Goal: Ask a question: Seek information or help from site administrators or community

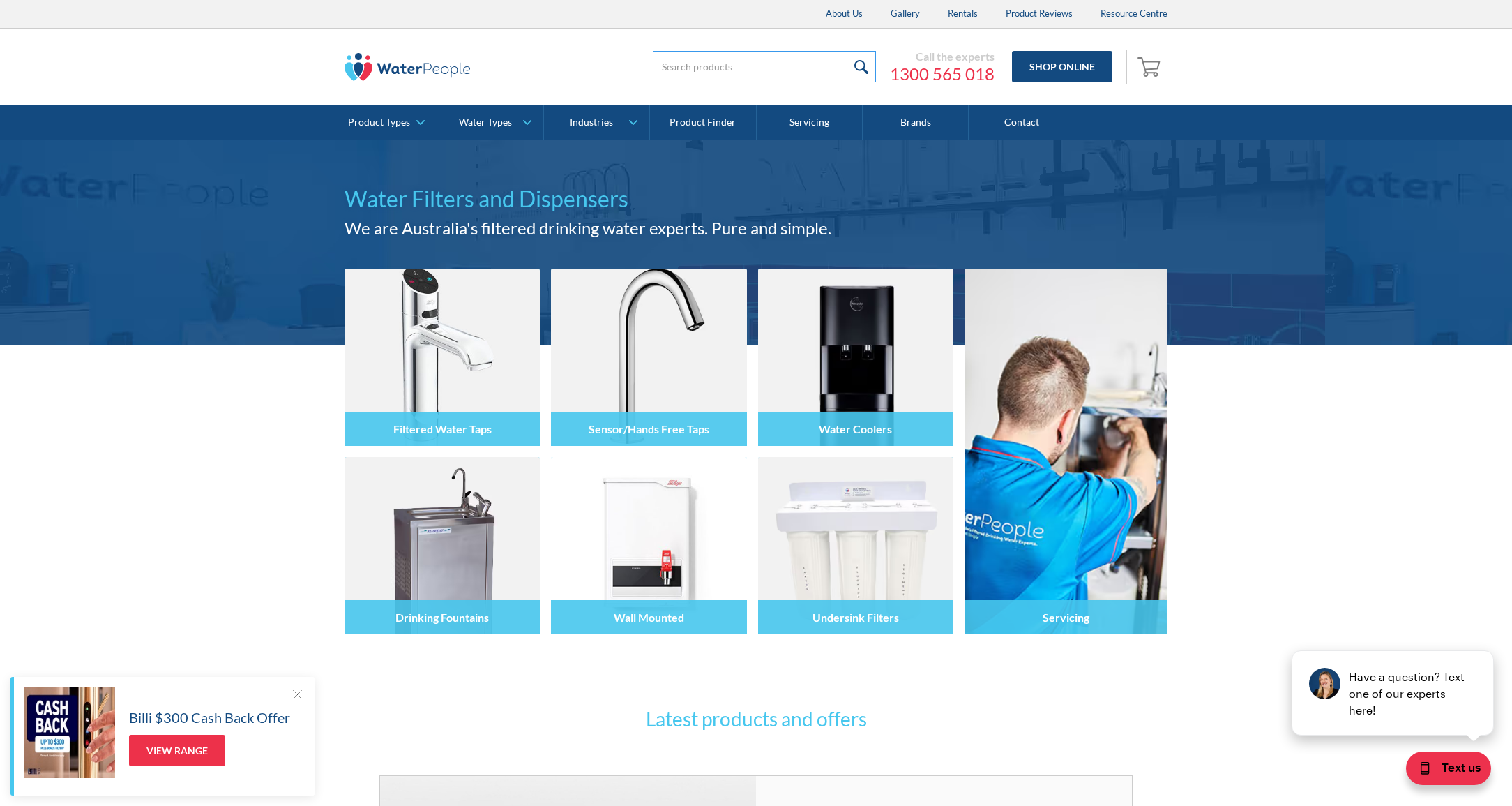
click at [728, 66] on input "search" at bounding box center [764, 66] width 223 height 31
type input "5"
click at [1389, 693] on div "Have a question? Text one of our experts here!" at bounding box center [1407, 693] width 133 height 50
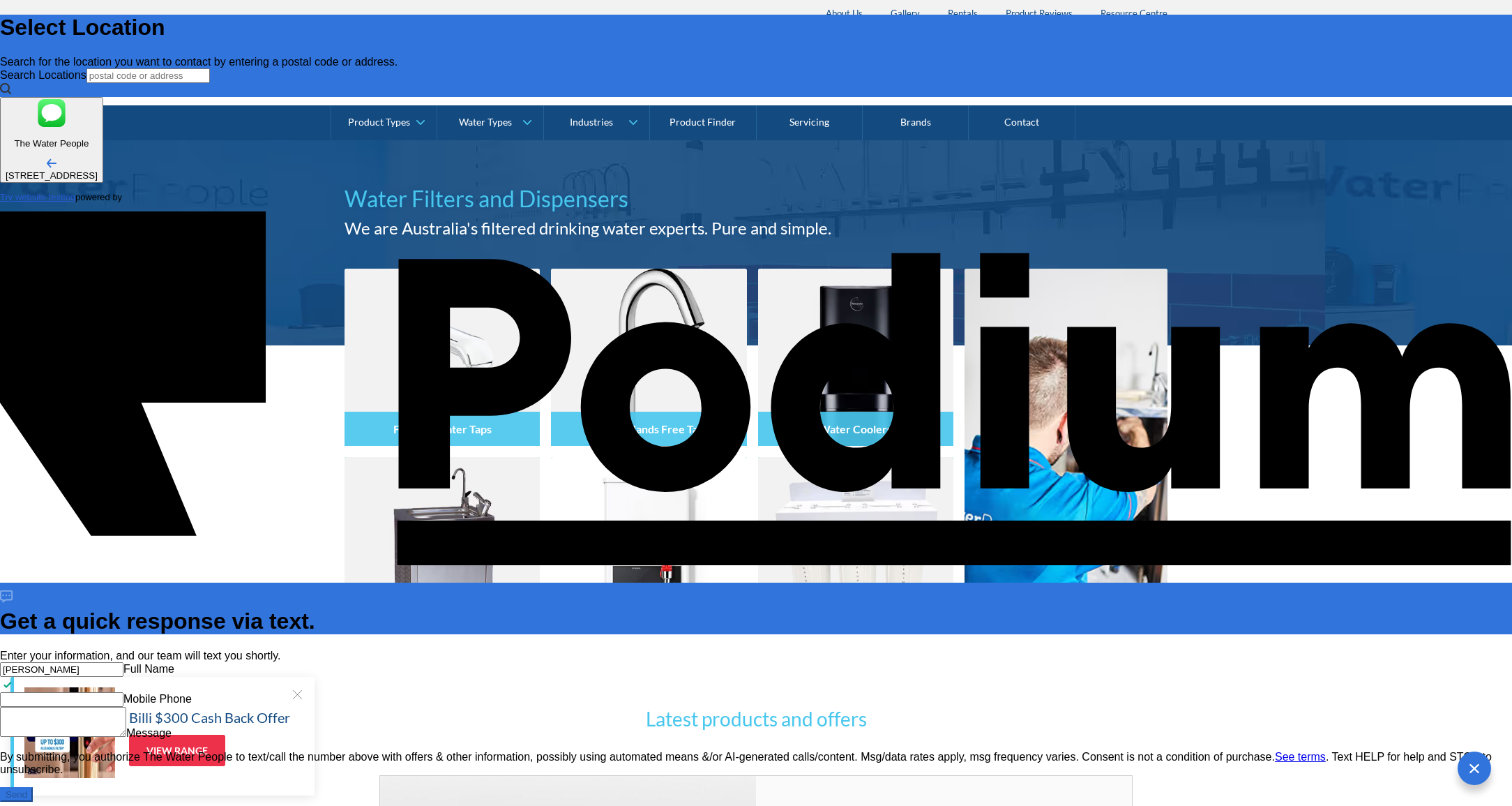
click at [1387, 662] on div "[PERSON_NAME] Name Mobile Phone Message" at bounding box center [756, 701] width 1512 height 78
click at [124, 662] on input "[PERSON_NAME]" at bounding box center [62, 670] width 124 height 15
type input "[PERSON_NAME]"
click at [124, 692] on Phone "Mobile Phone" at bounding box center [62, 699] width 124 height 15
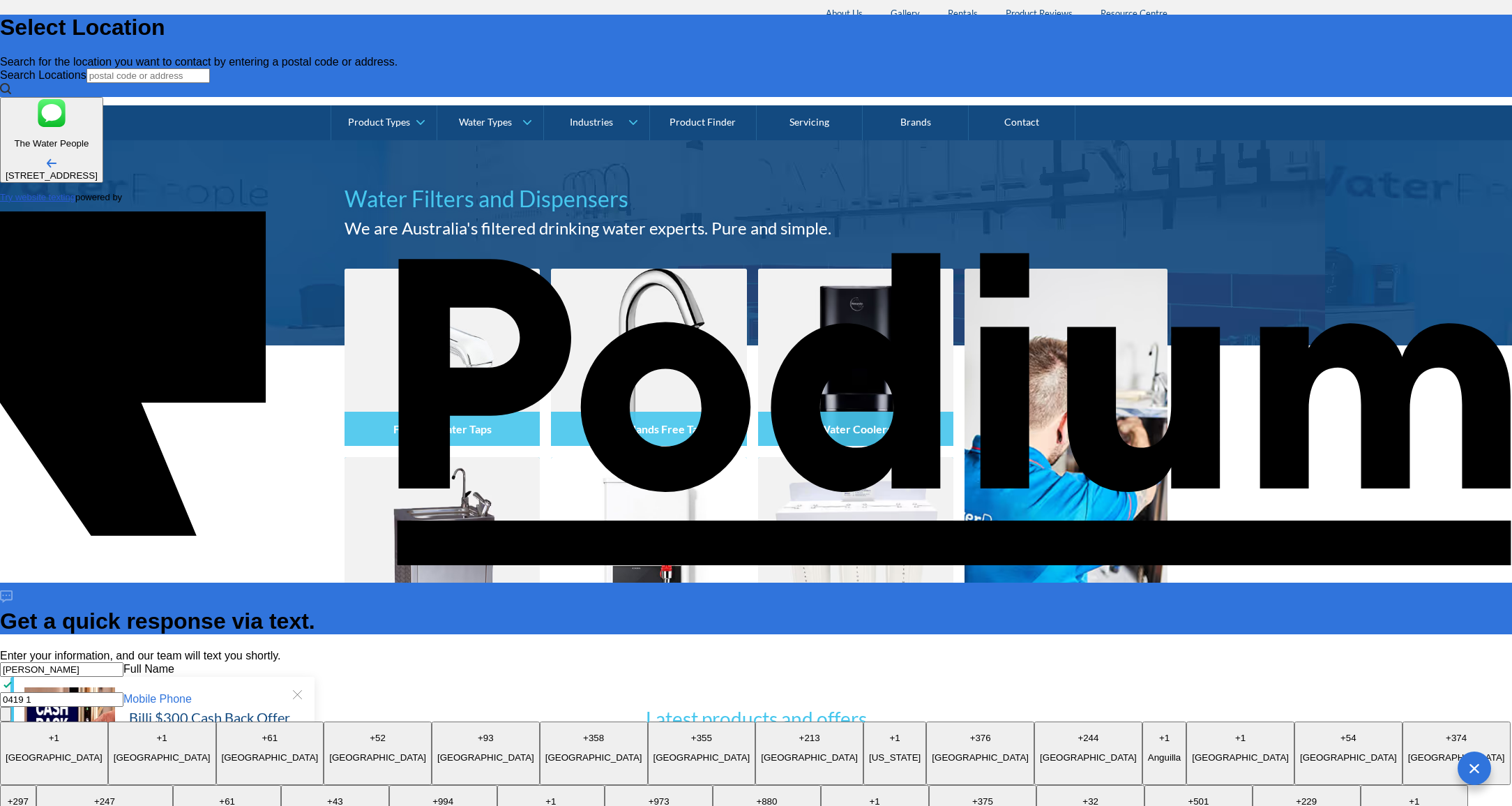
click at [124, 692] on Phone "0419 1" at bounding box center [62, 699] width 124 height 15
type Phone "0"
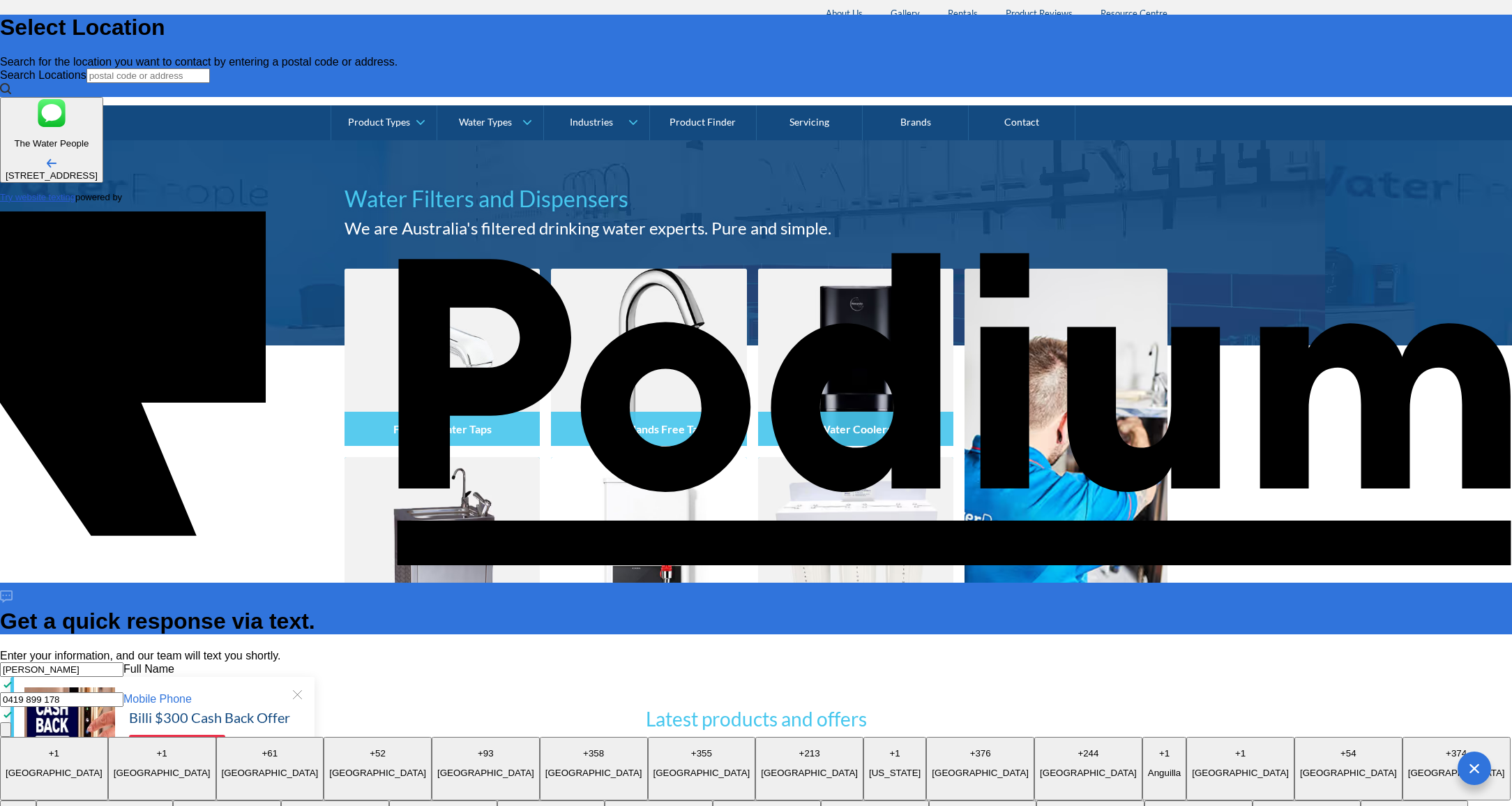
type Phone "0419 899 178"
type textarea "L"
type textarea "x"
type textarea "Lo"
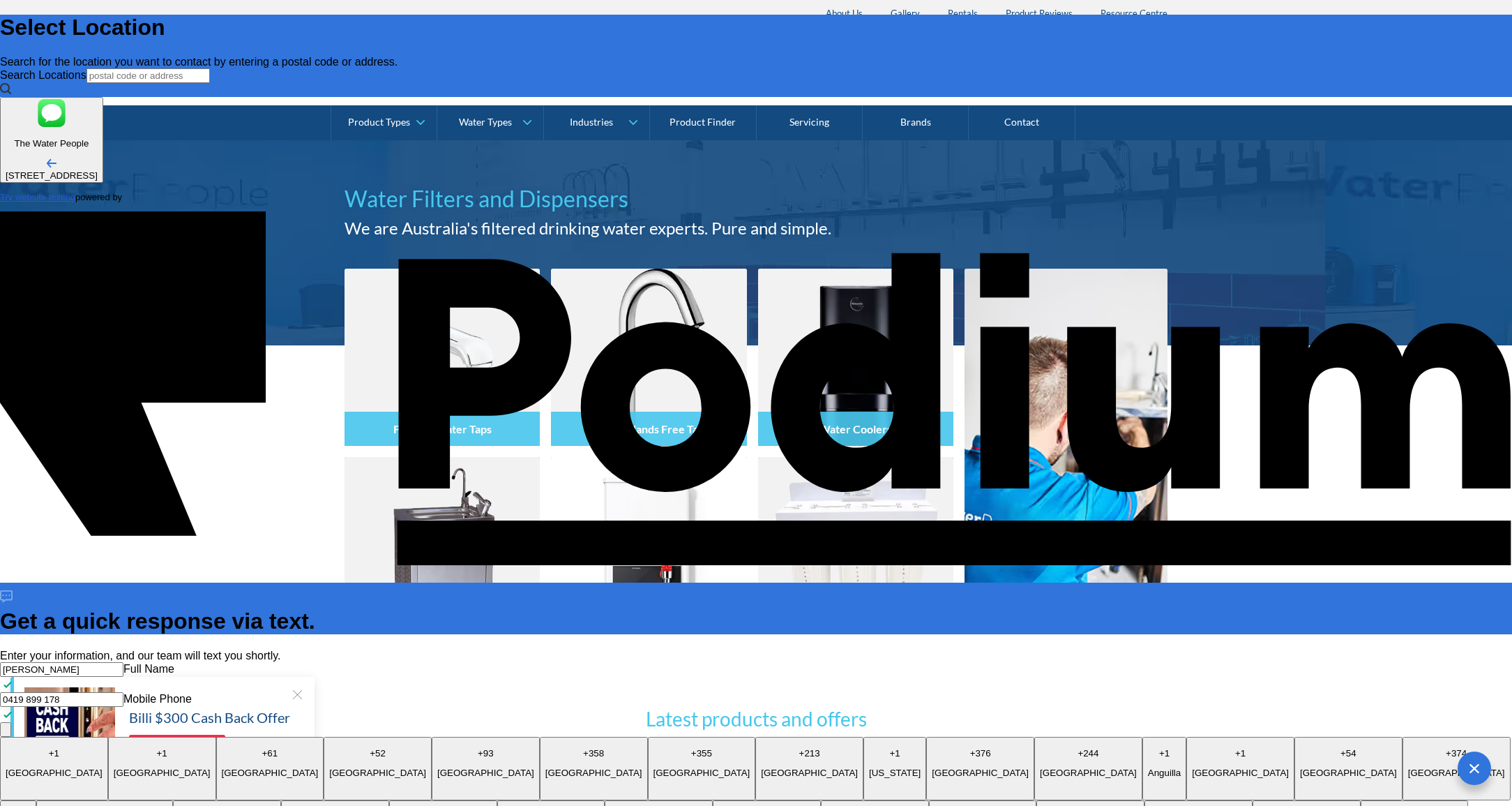
type textarea "x"
type textarea "Loo"
type textarea "x"
type textarea "Look"
type textarea "x"
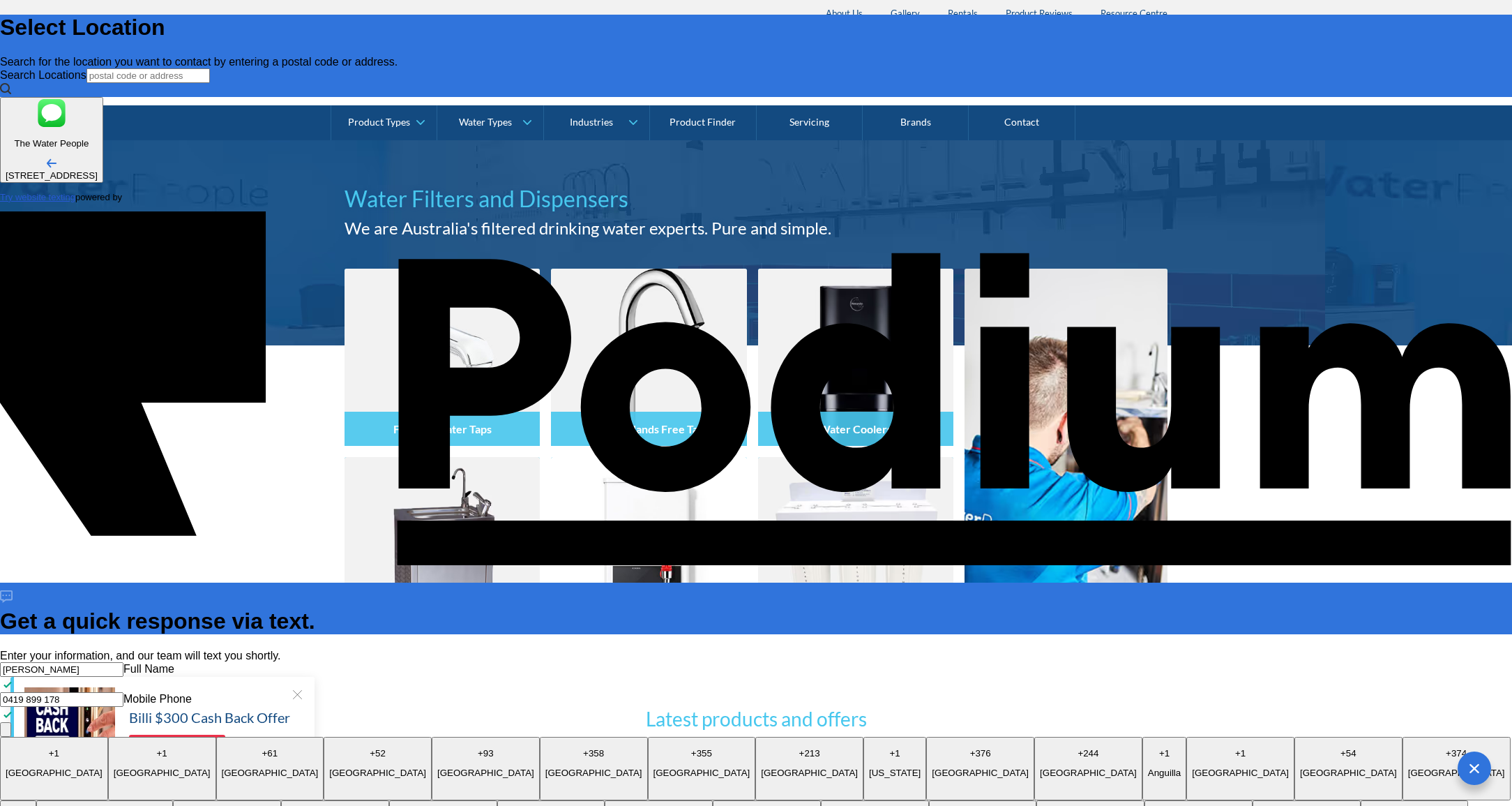
type textarea "Looki"
type textarea "x"
type textarea "Looking"
type textarea "x"
type textarea "Looking"
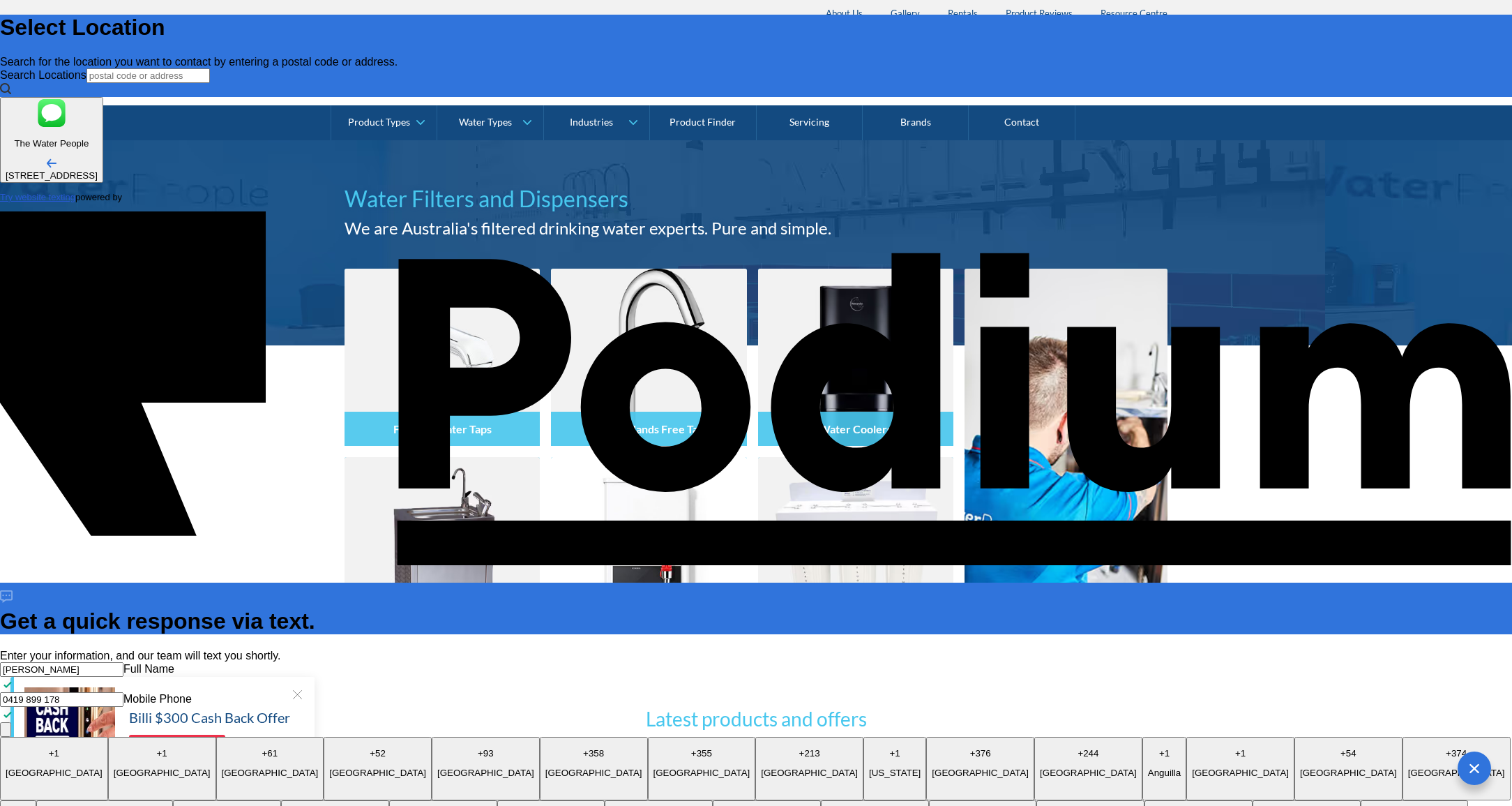
type textarea "x"
type textarea "Looking f"
type textarea "x"
type textarea "Looking fo"
type textarea "x"
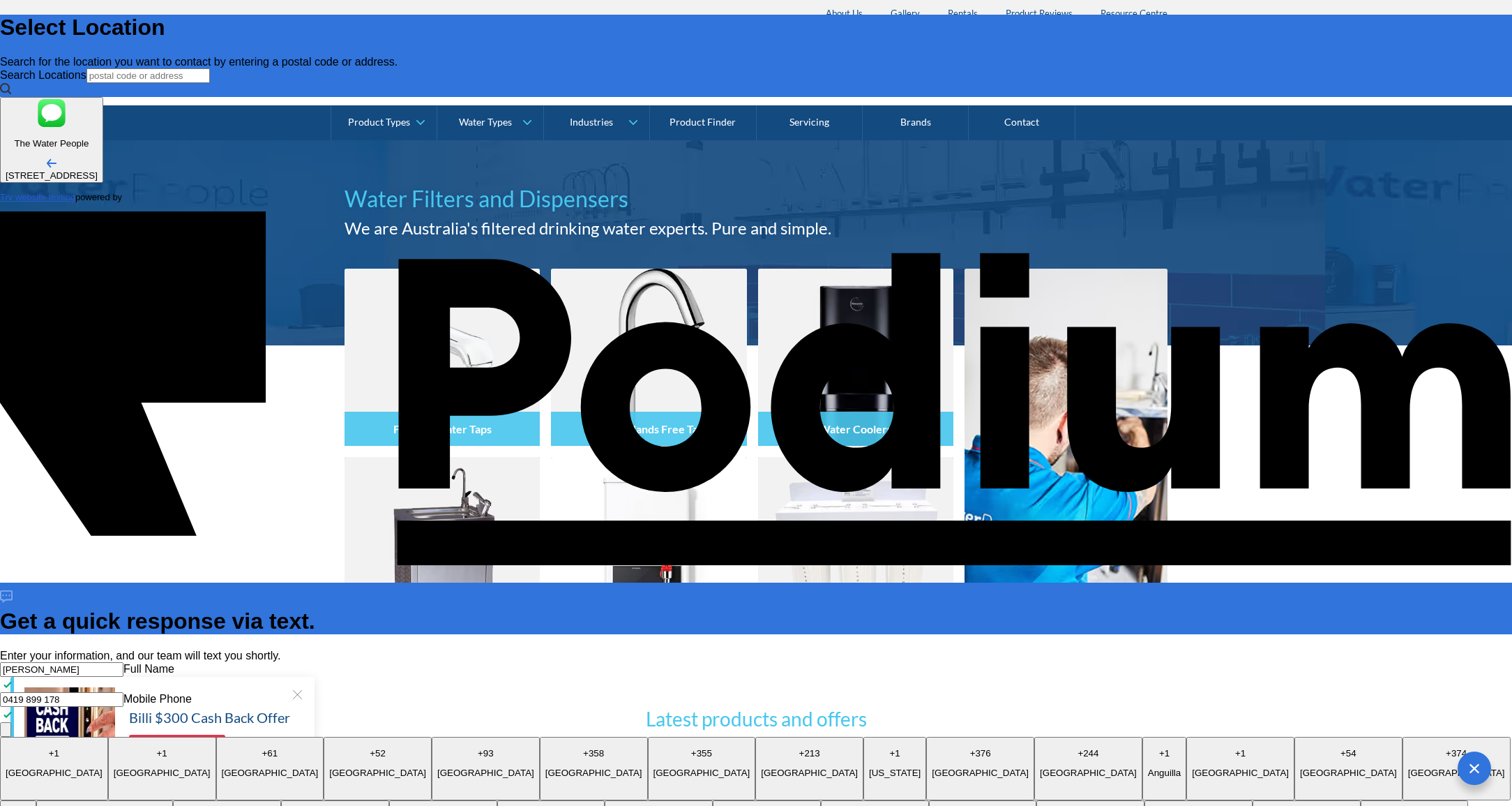
type textarea "Looking for"
type textarea "Looking for b"
type textarea "x"
type textarea "Looking for be"
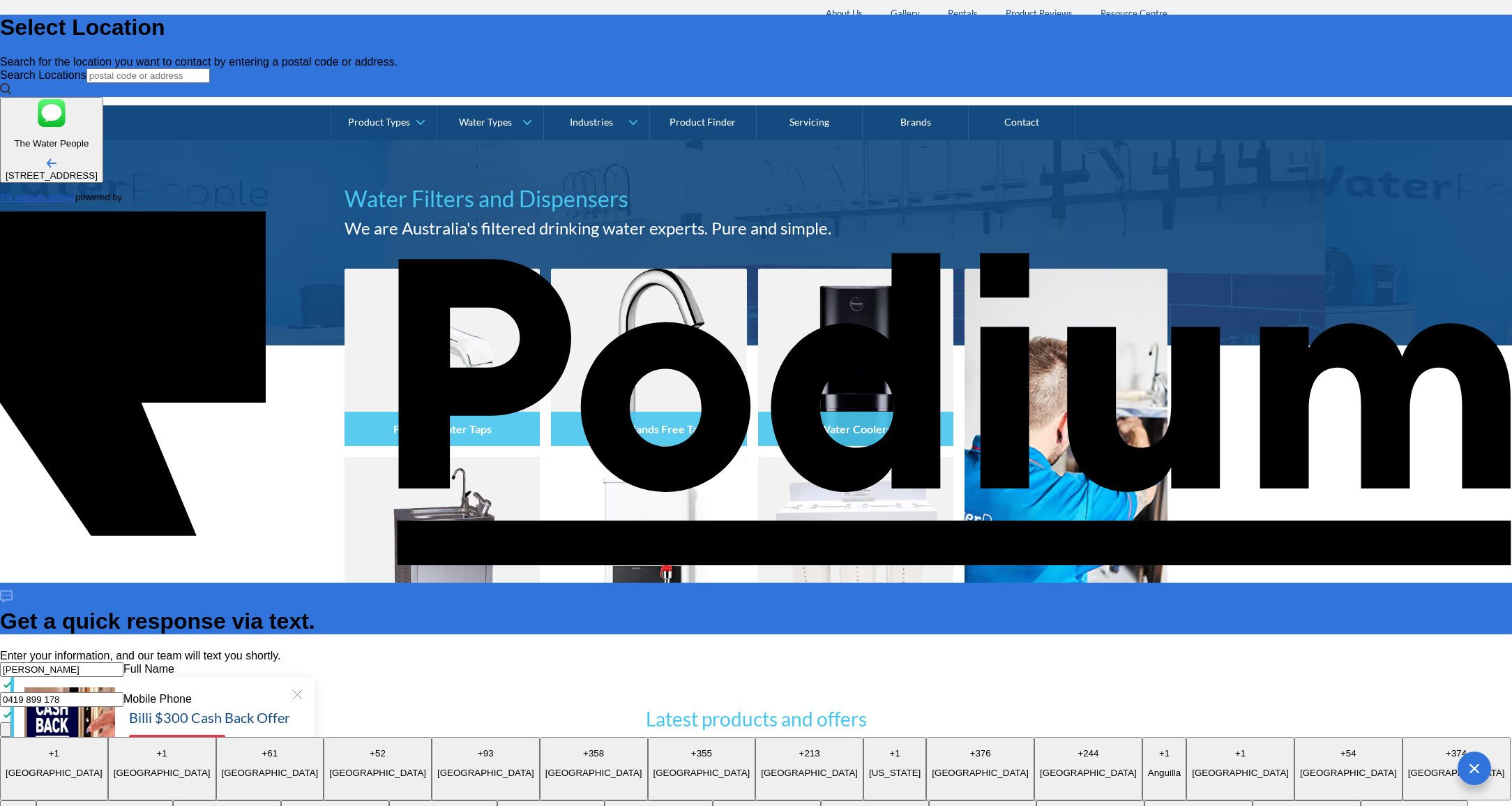
type textarea "x"
type textarea "Looking for best"
type textarea "x"
type textarea "Looking for best"
type textarea "x"
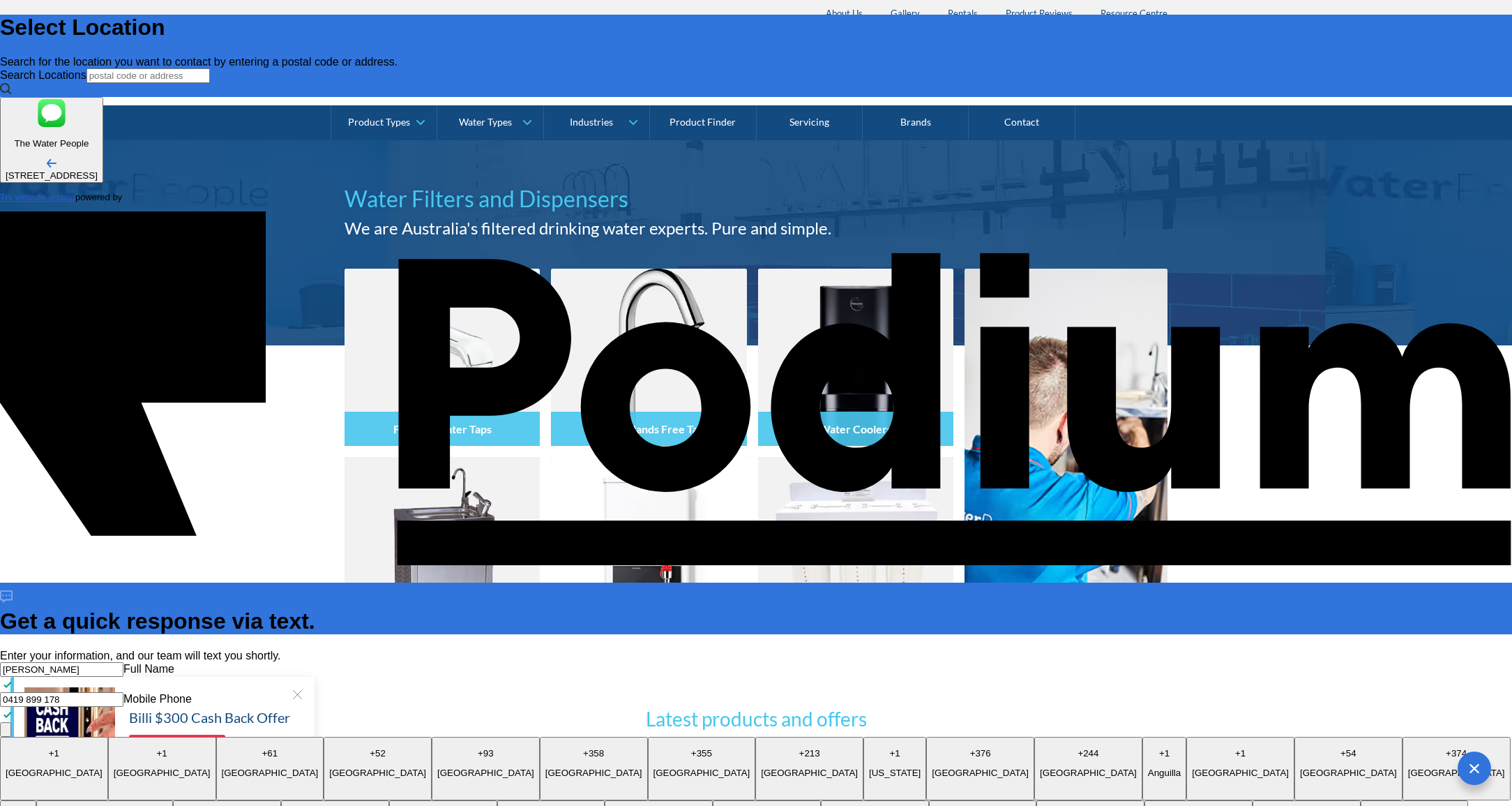
type textarea "Looking for best p"
type textarea "x"
type textarea "Looking for best pr"
type textarea "x"
type textarea "Looking for best proi"
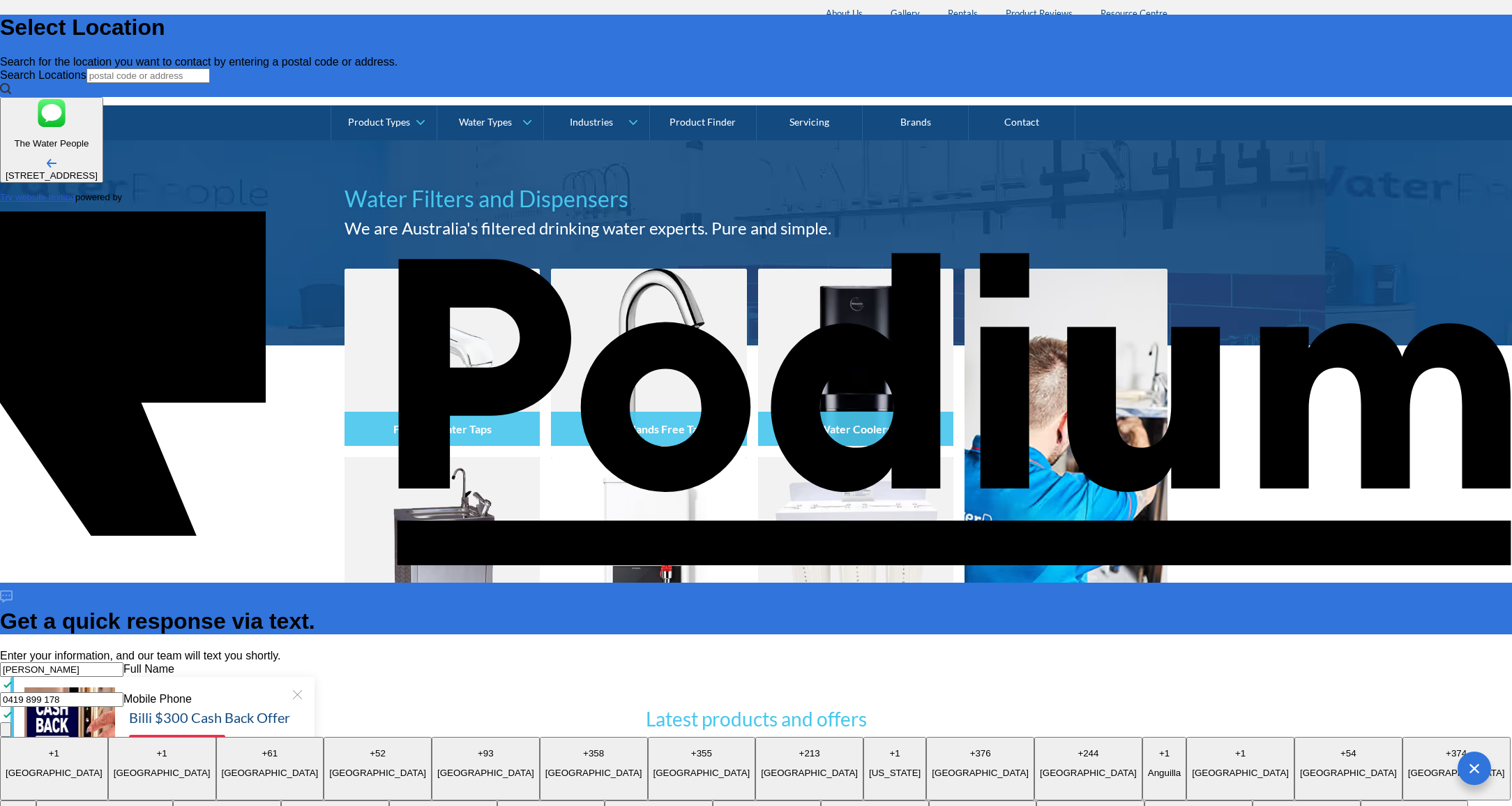
type textarea "x"
type textarea "Looking for best proic"
type textarea "x"
type textarea "Looking for best proice"
type textarea "Looking for best price"
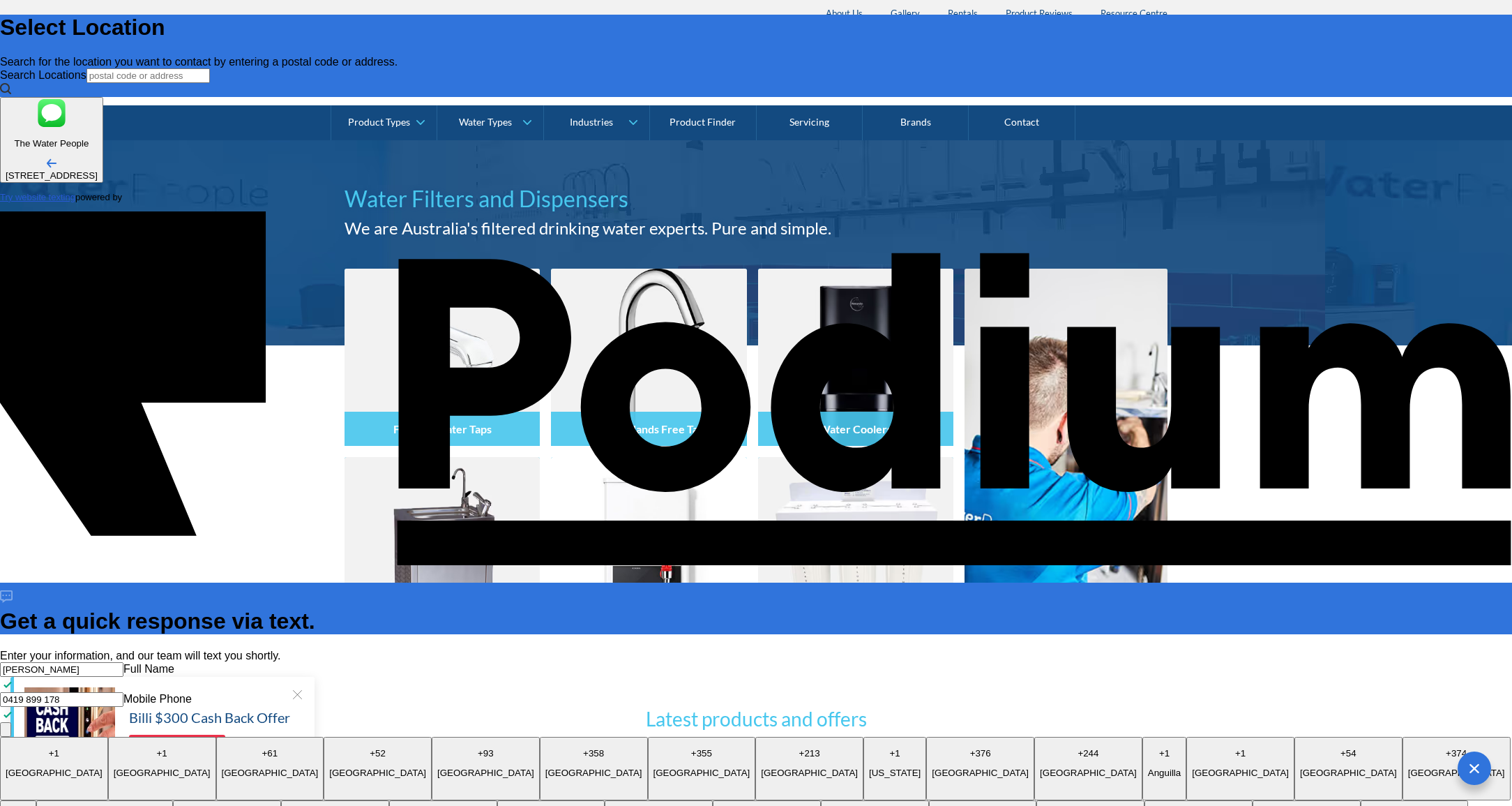
type textarea "x"
type textarea "Looking for best price t"
type textarea "x"
type textarea "Looking for best price to"
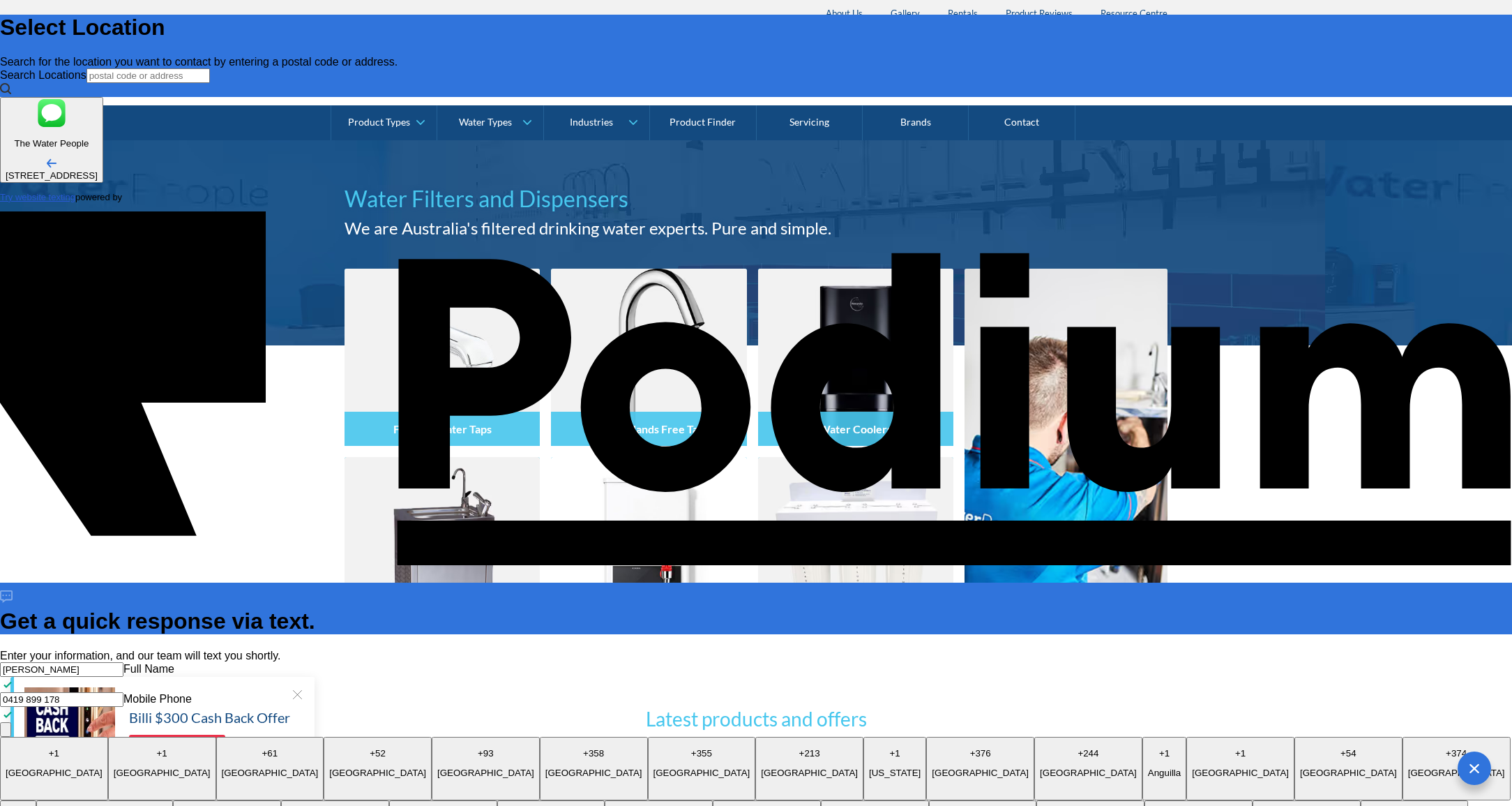
type textarea "x"
type textarea "Looking for best price to"
type textarea "x"
type textarea "Looking for best price to r"
type textarea "x"
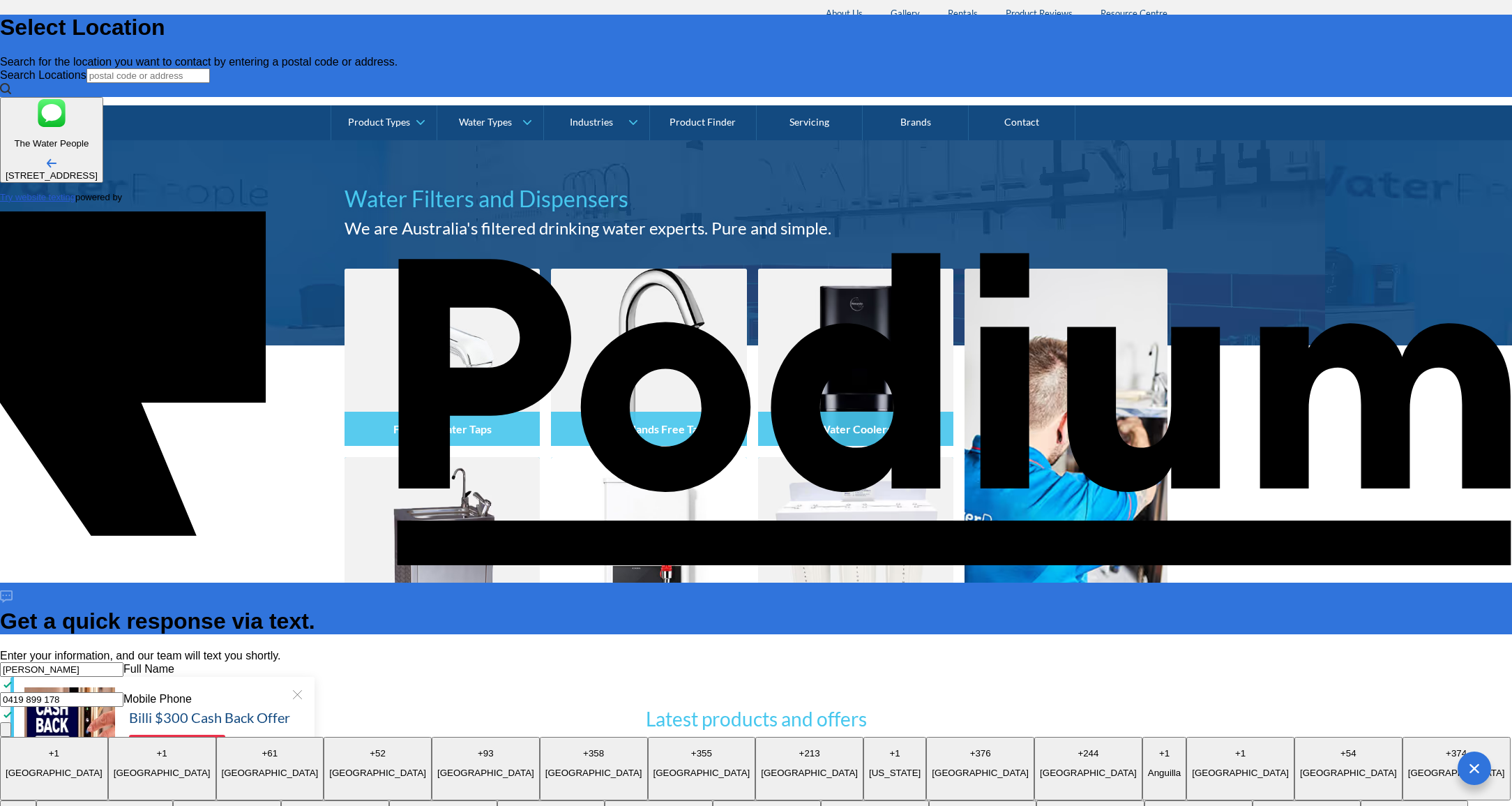
type textarea "Looking for best price to re"
type textarea "Looking for best price to rep"
type textarea "x"
type textarea "Looking for best price to repla"
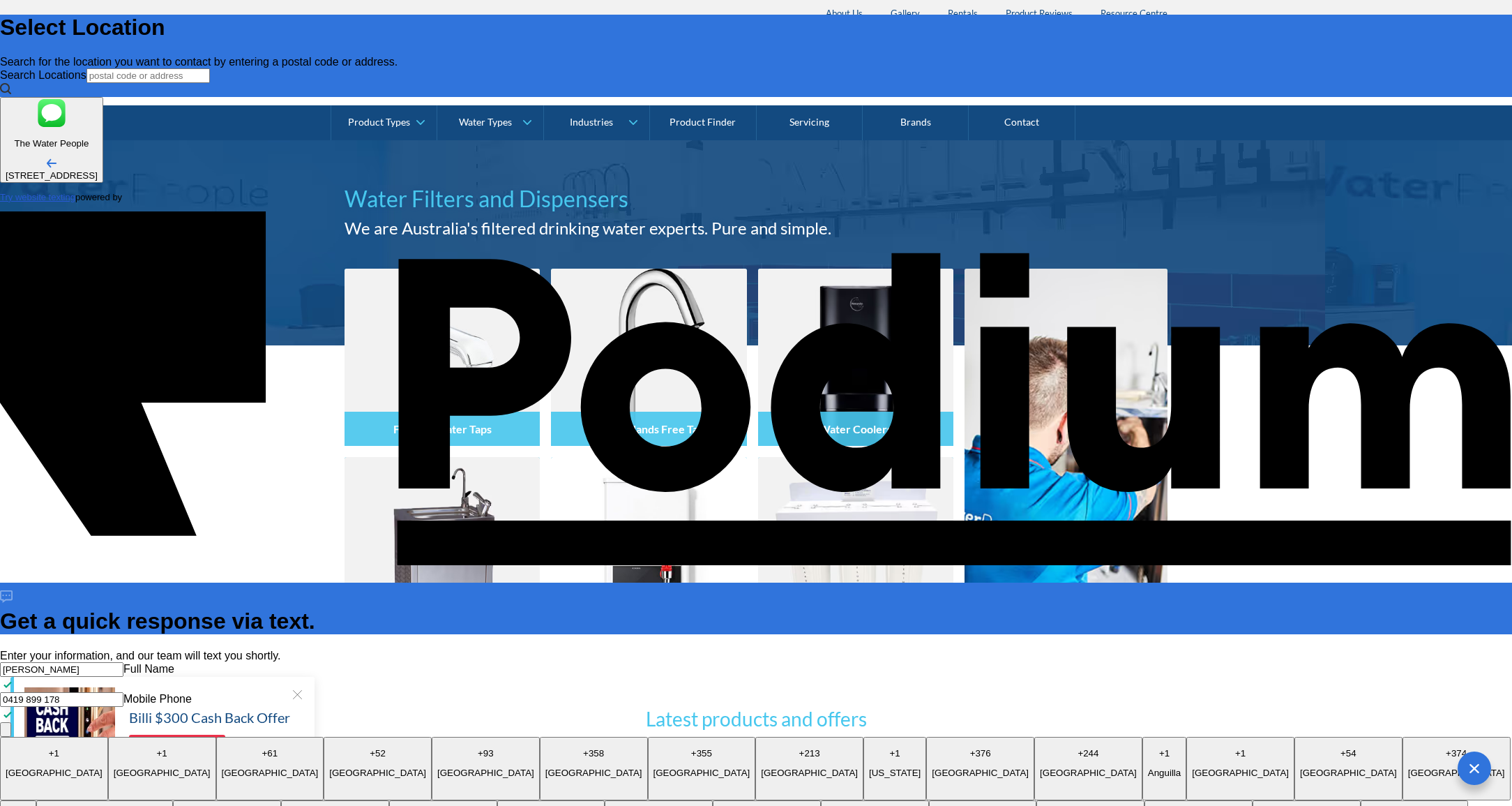
type textarea "x"
type textarea "Looking for best price to replace"
type textarea "x"
type textarea "Looking for best price to replace"
type textarea "x"
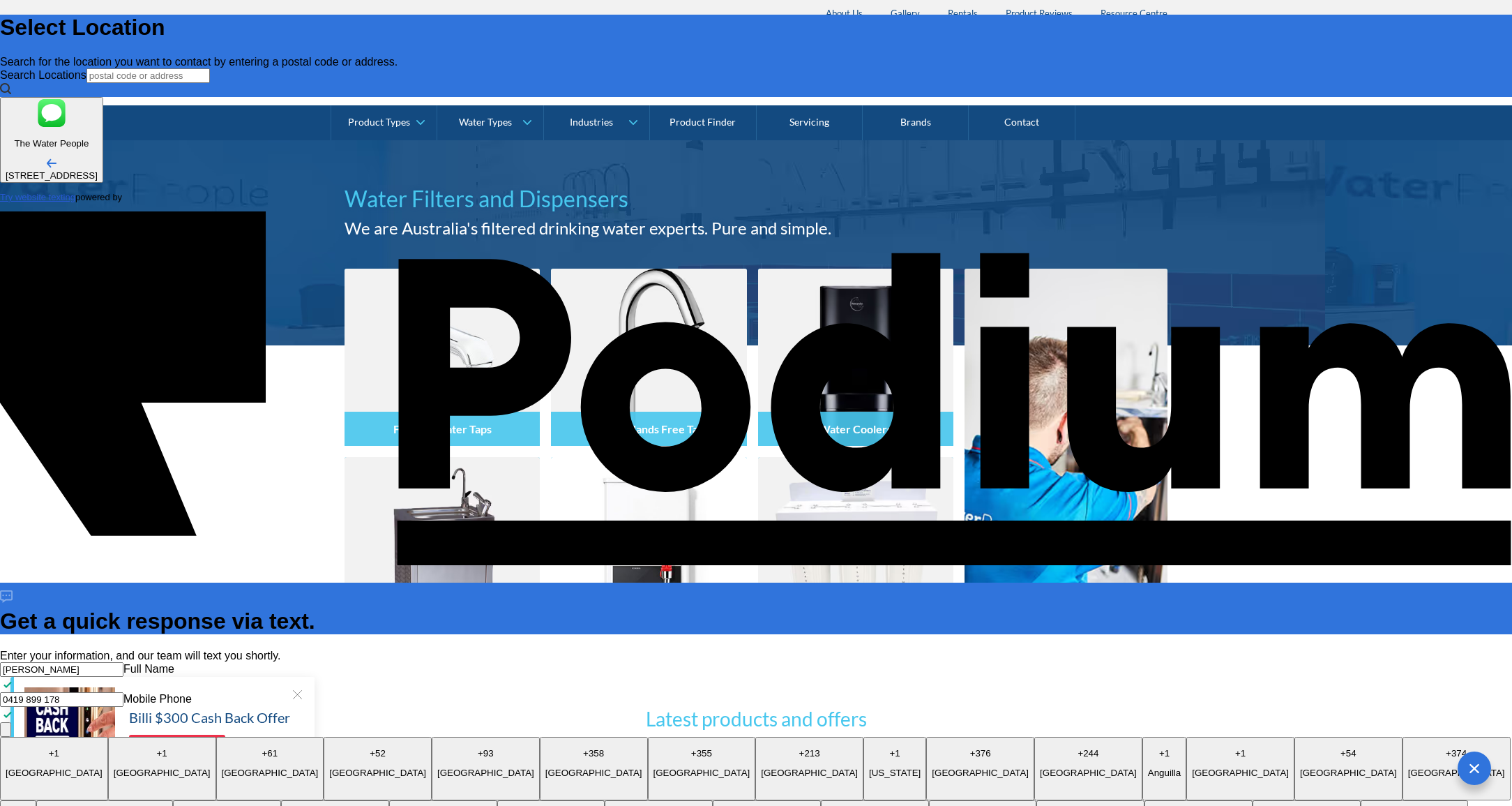
type textarea "Looking for best price to replace a"
type textarea "x"
type textarea "Looking for best price to replace a"
type textarea "x"
type textarea "Looking for best price to replace a Z"
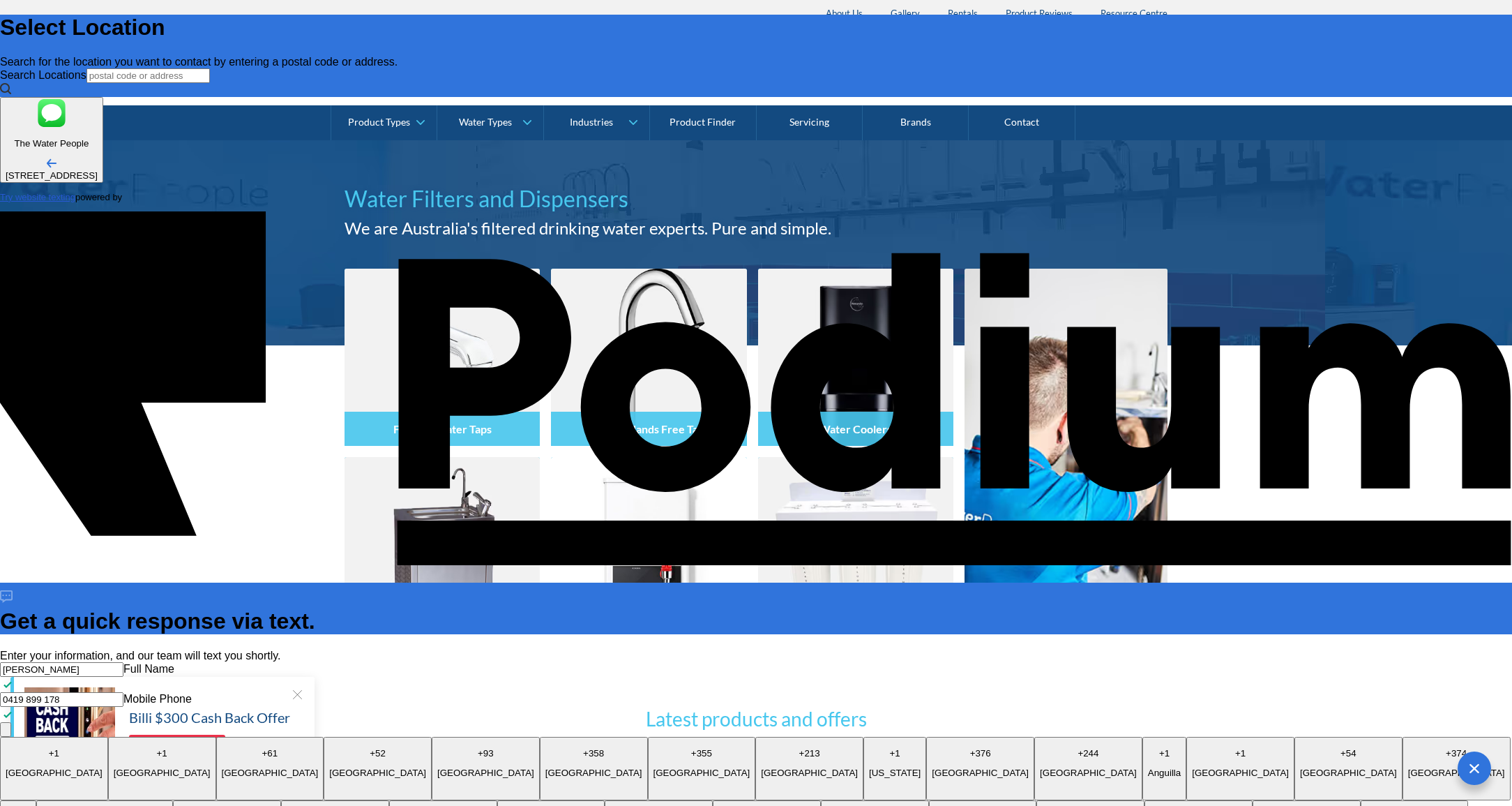
type textarea "x"
type textarea "Looking for best price to replace a ZI"
type textarea "x"
type textarea "Looking for best price to replace a ZIP"
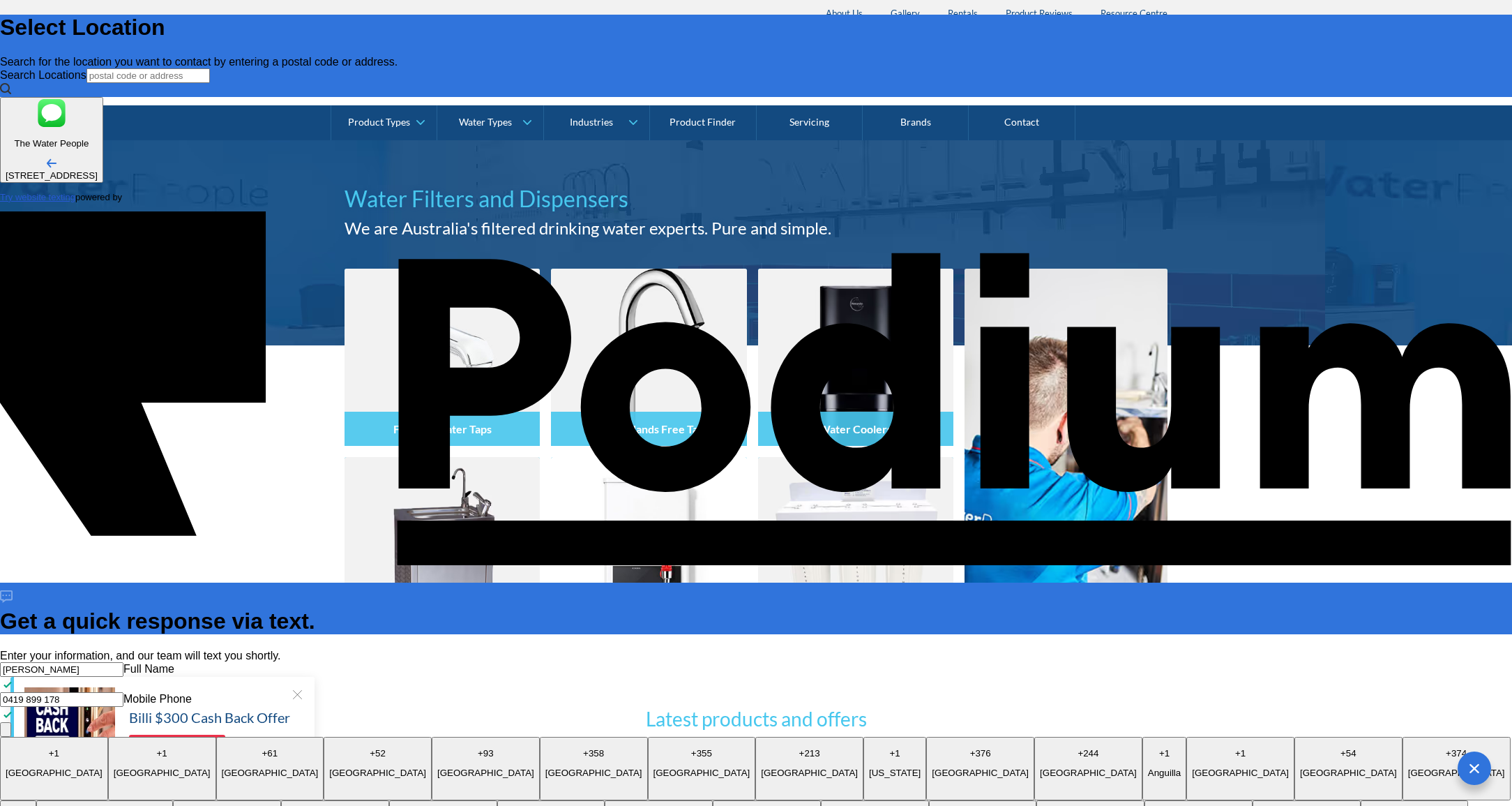
scroll to position [0, 0]
type textarea "x"
type textarea "Looking for best price to replace a ZIP:"
type textarea "x"
type textarea "Looking for best price to replace a ZIP: h"
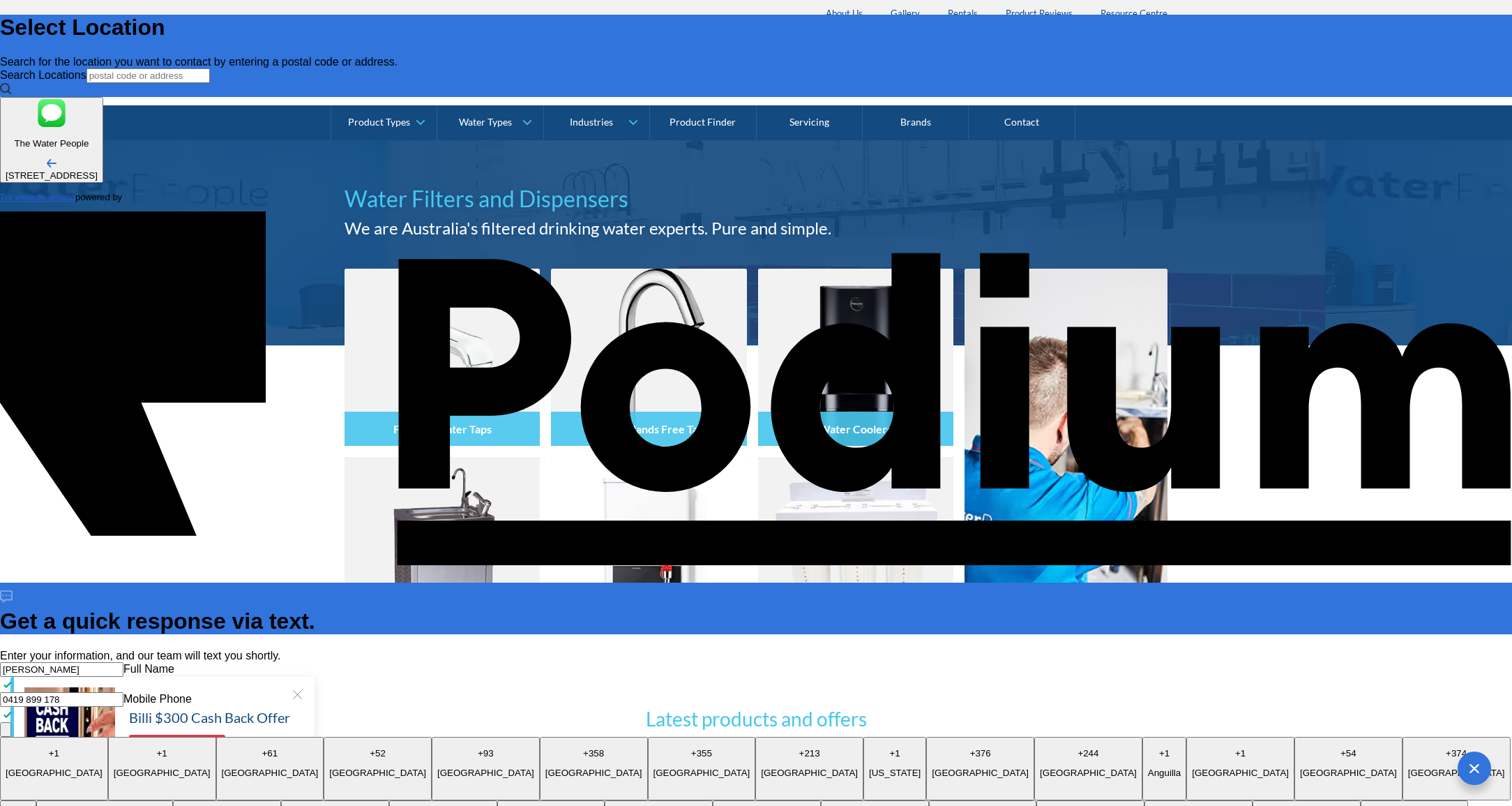
type textarea "x"
type textarea "Looking for best price to replace a ZIP: ho"
type textarea "x"
type textarea "Looking for best price to replace a ZIP: hot"
type textarea "x"
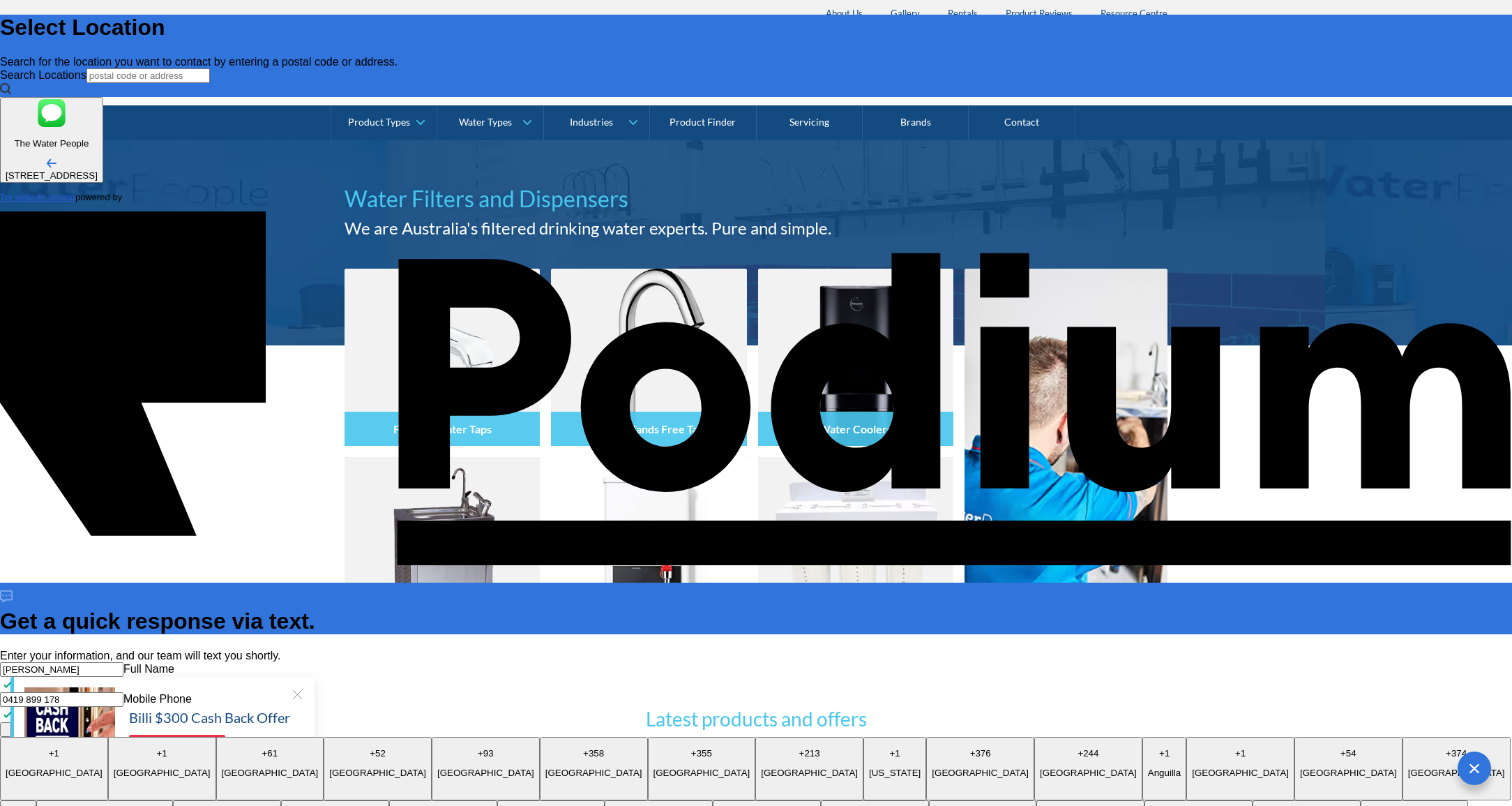
type textarea "Looking for best price to replace a ZIP: hot w"
type textarea "x"
type textarea "Looking for best price to replace a ZIP: hot wa"
type textarea "x"
type textarea "Looking for best price to replace a ZIP: hot wate"
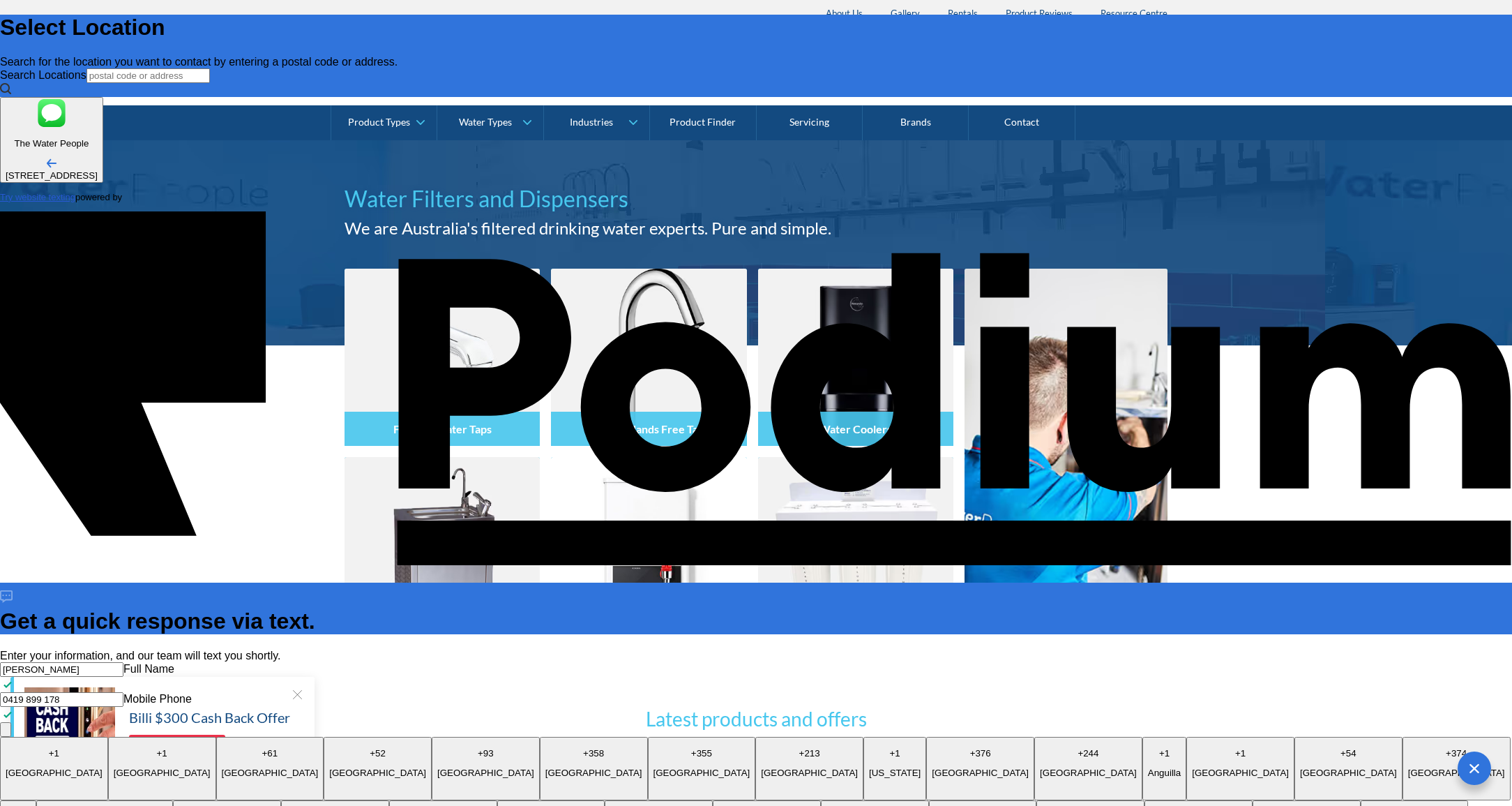
type textarea "x"
type textarea "Looking for best price to replace a ZIP: hot water"
type textarea "x"
type textarea "Looking for best price to replace a ZIP: hot water,"
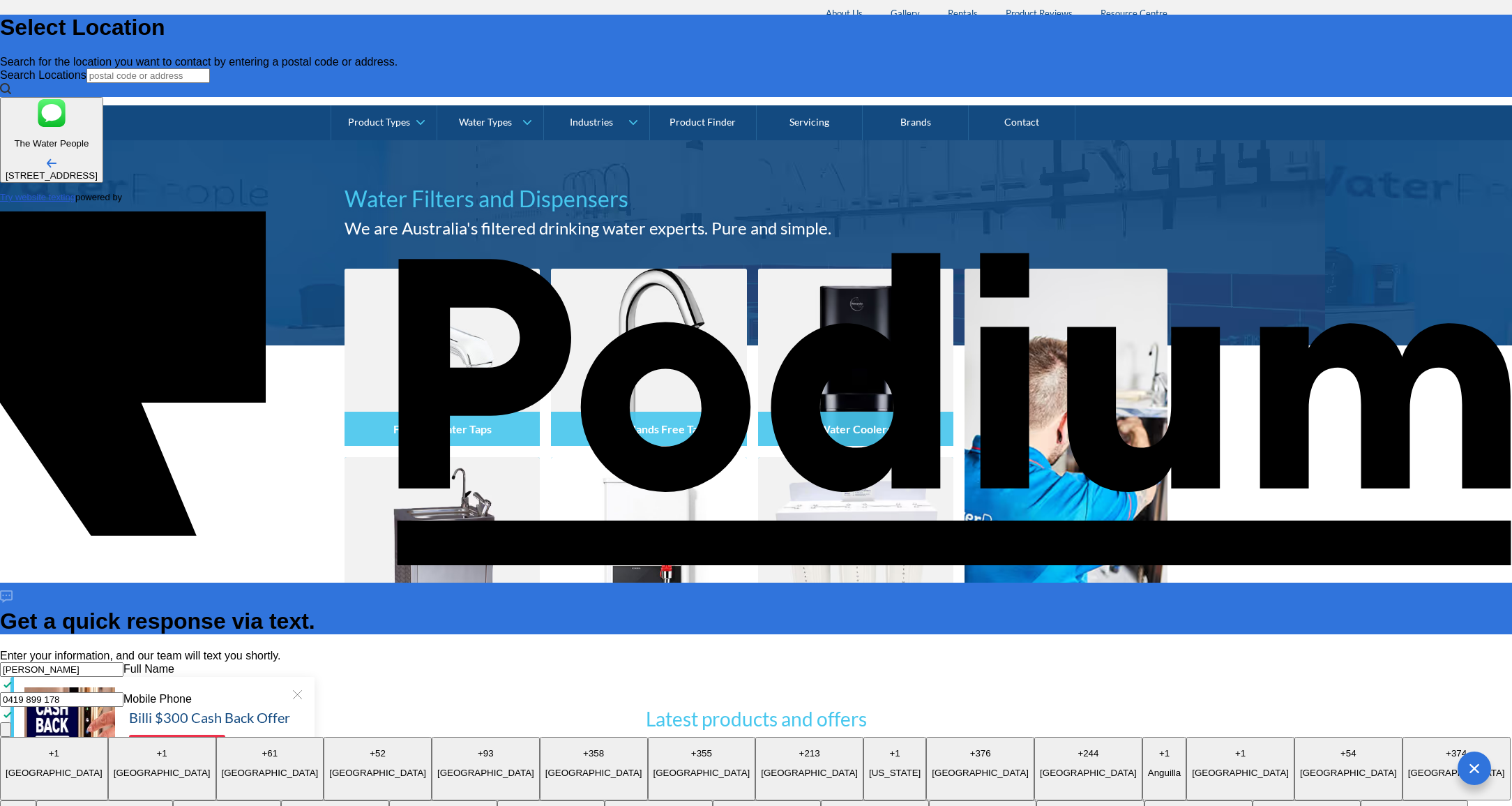
type textarea "x"
type textarea "Looking for best price to replace a ZIP: hot water, c"
type textarea "x"
type textarea "Looking for best price to replace a ZIP: hot water, ch"
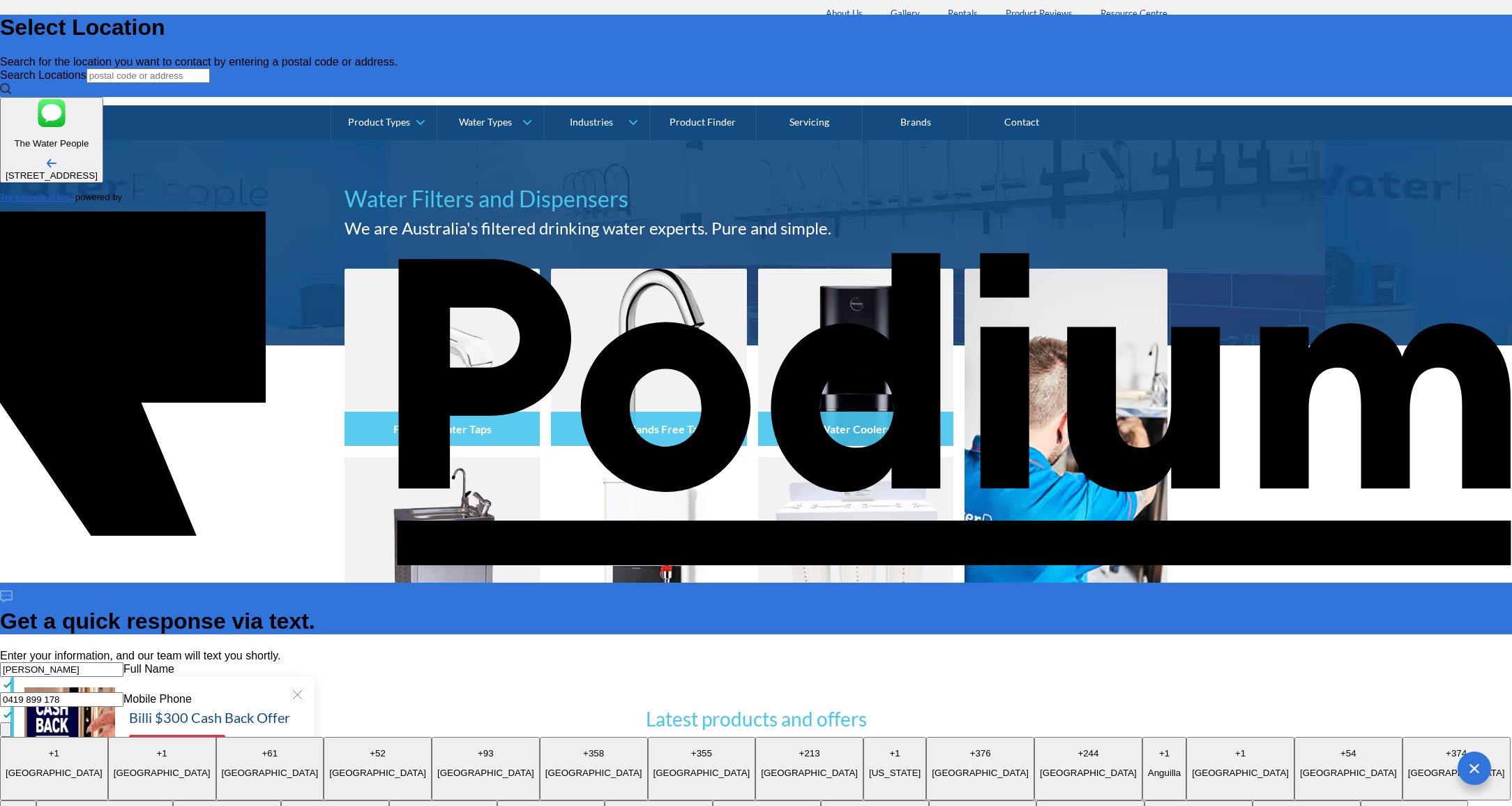
type textarea "x"
type textarea "Looking for best price to replace a ZIP: hot water, chi"
type textarea "x"
type textarea "Looking for best price to replace a ZIP: hot water, chill"
type textarea "x"
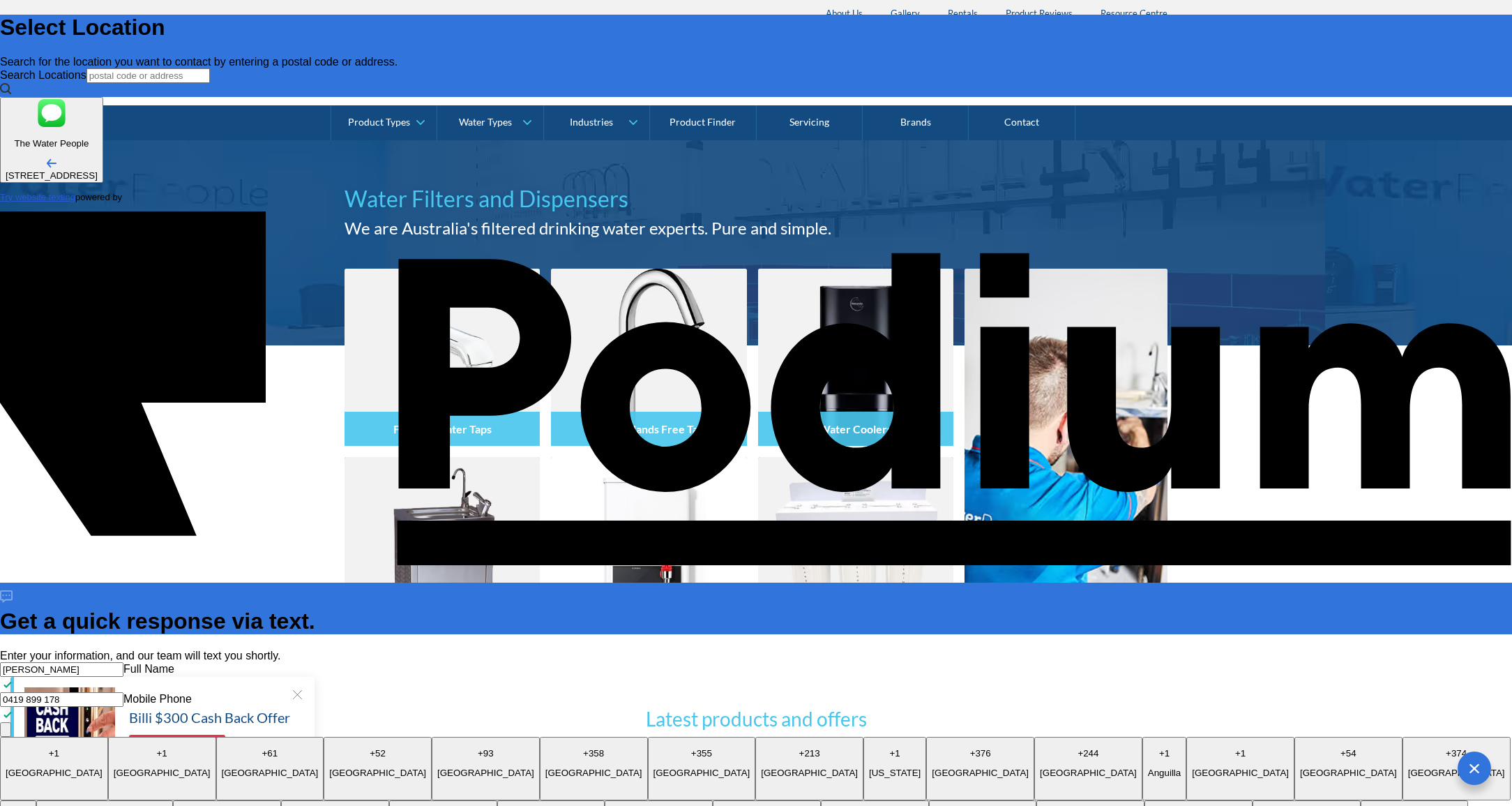
type textarea "Looking for best price to replace a ZIP: hot water, chille"
type textarea "x"
type textarea "Looking for best price to replace a ZIP: hot water, chilled"
type textarea "x"
type textarea "Looking for best price to replace a ZIP: hot water, chilled"
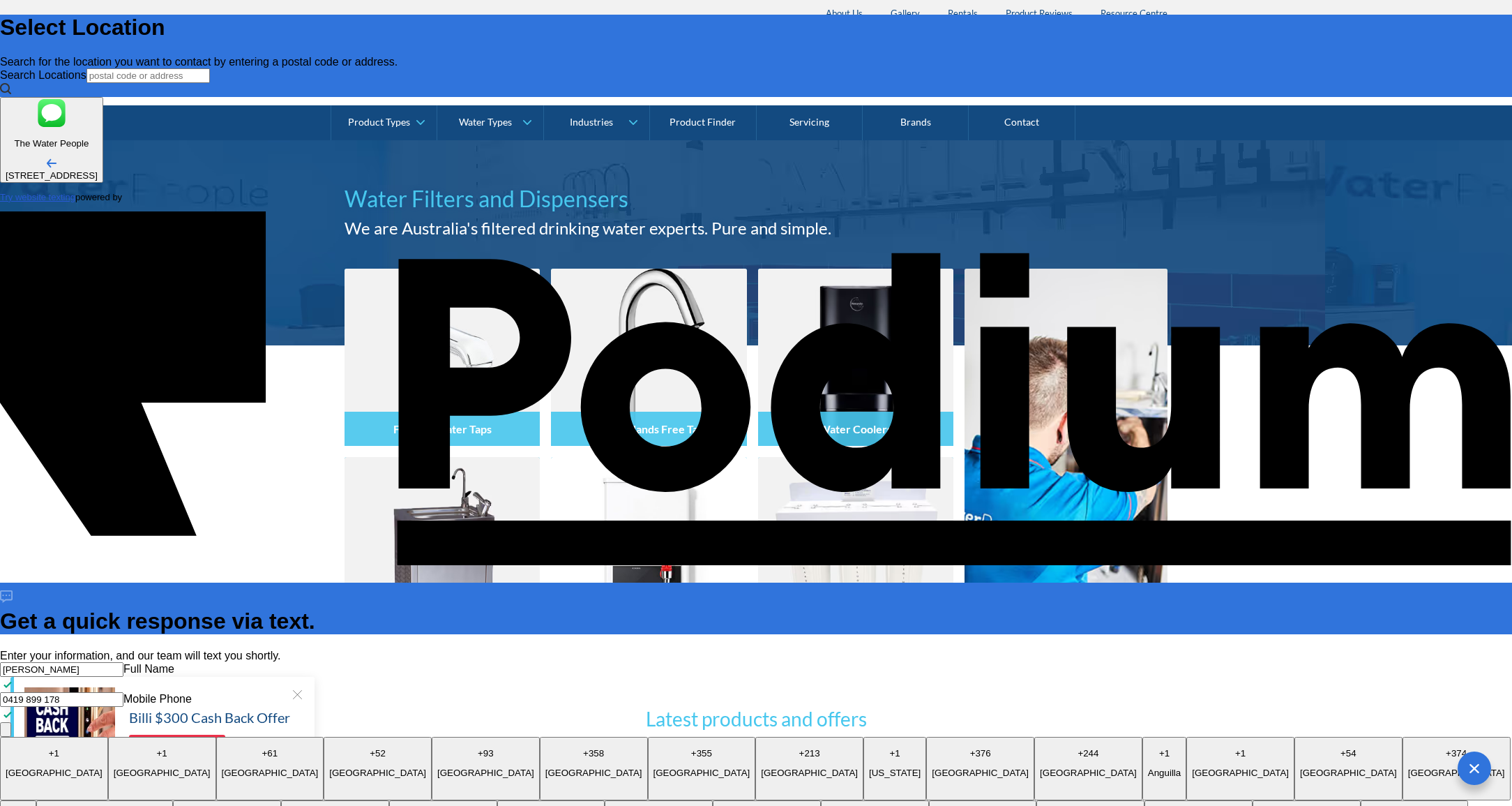
type textarea "x"
type textarea "Looking for best price to replace a ZIP: hot water, chilled w"
type textarea "x"
type textarea "Looking for best price to replace a ZIP: hot water, chilled wa"
type textarea "x"
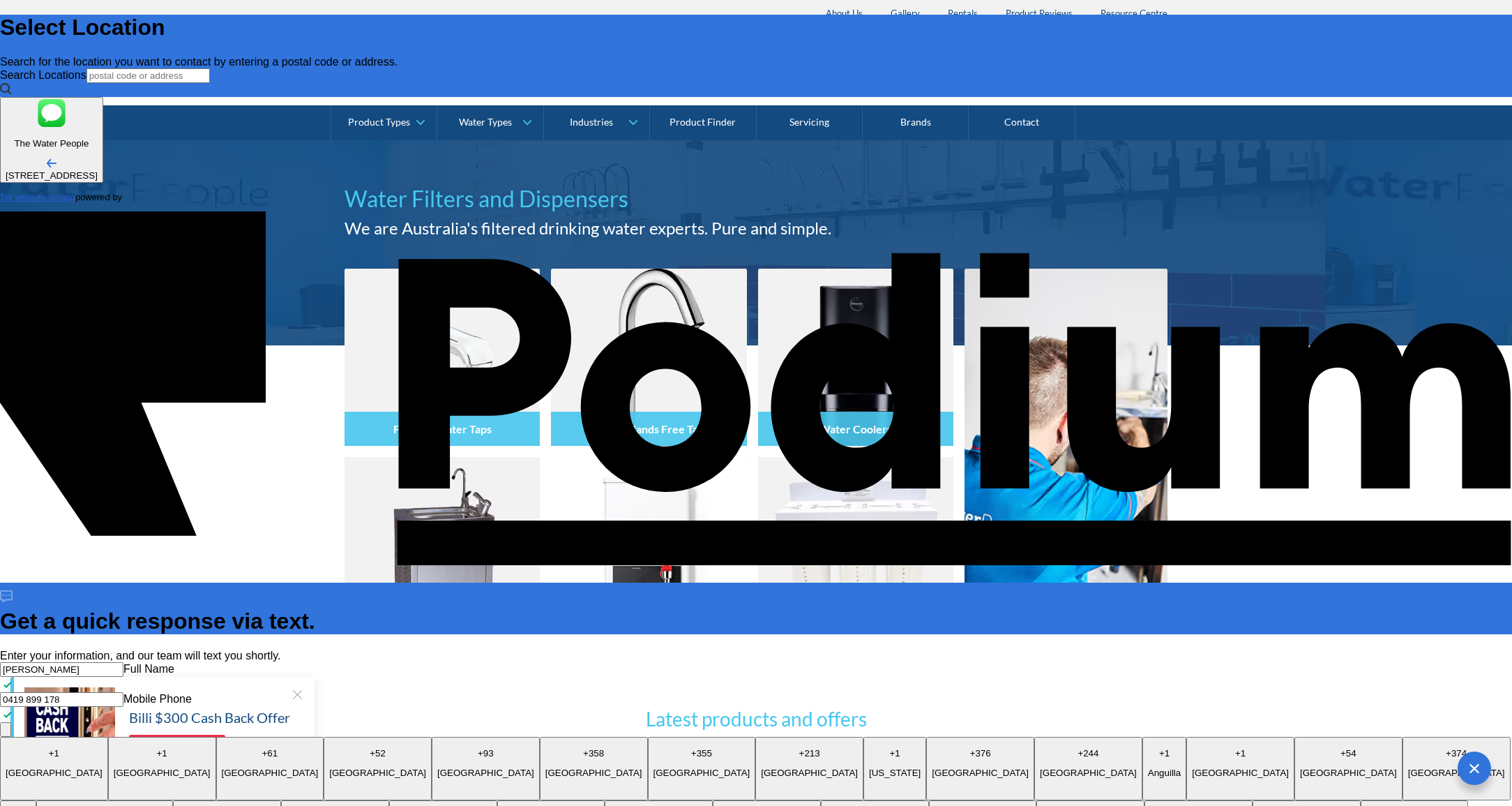
type textarea "Looking for best price to replace a ZIP: hot water, chilled wate"
type textarea "x"
type textarea "Looking for best price to replace a ZIP: hot water, chilled water"
type textarea "x"
type textarea "Looking for best price to replace a ZIP: hot water, chilled water"
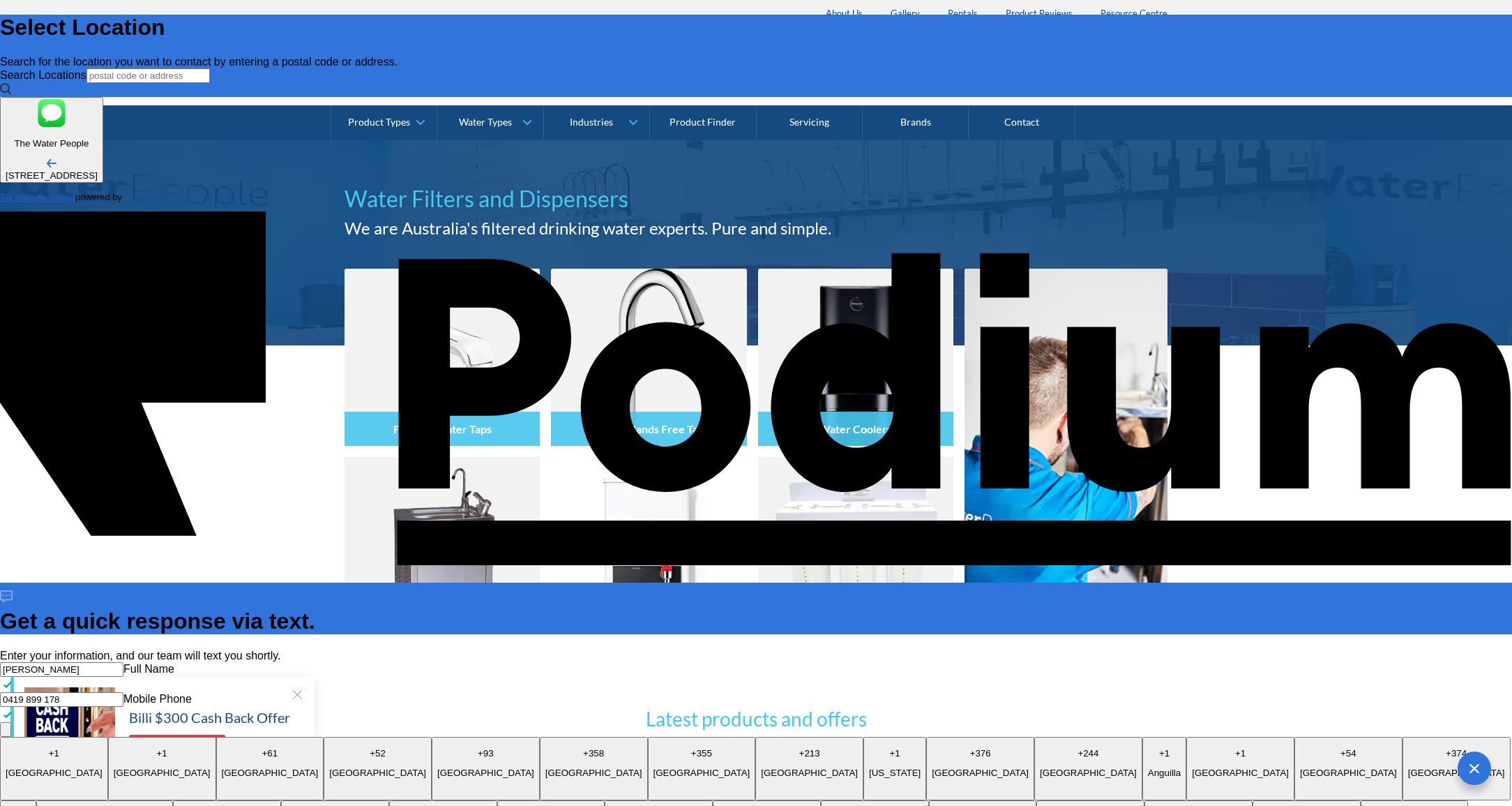
type textarea "x"
type textarea "Looking for best price to replace a ZIP: hot water, chilled water a"
type textarea "x"
type textarea "Looking for best price to replace a ZIP: hot water, chilled water and"
type textarea "x"
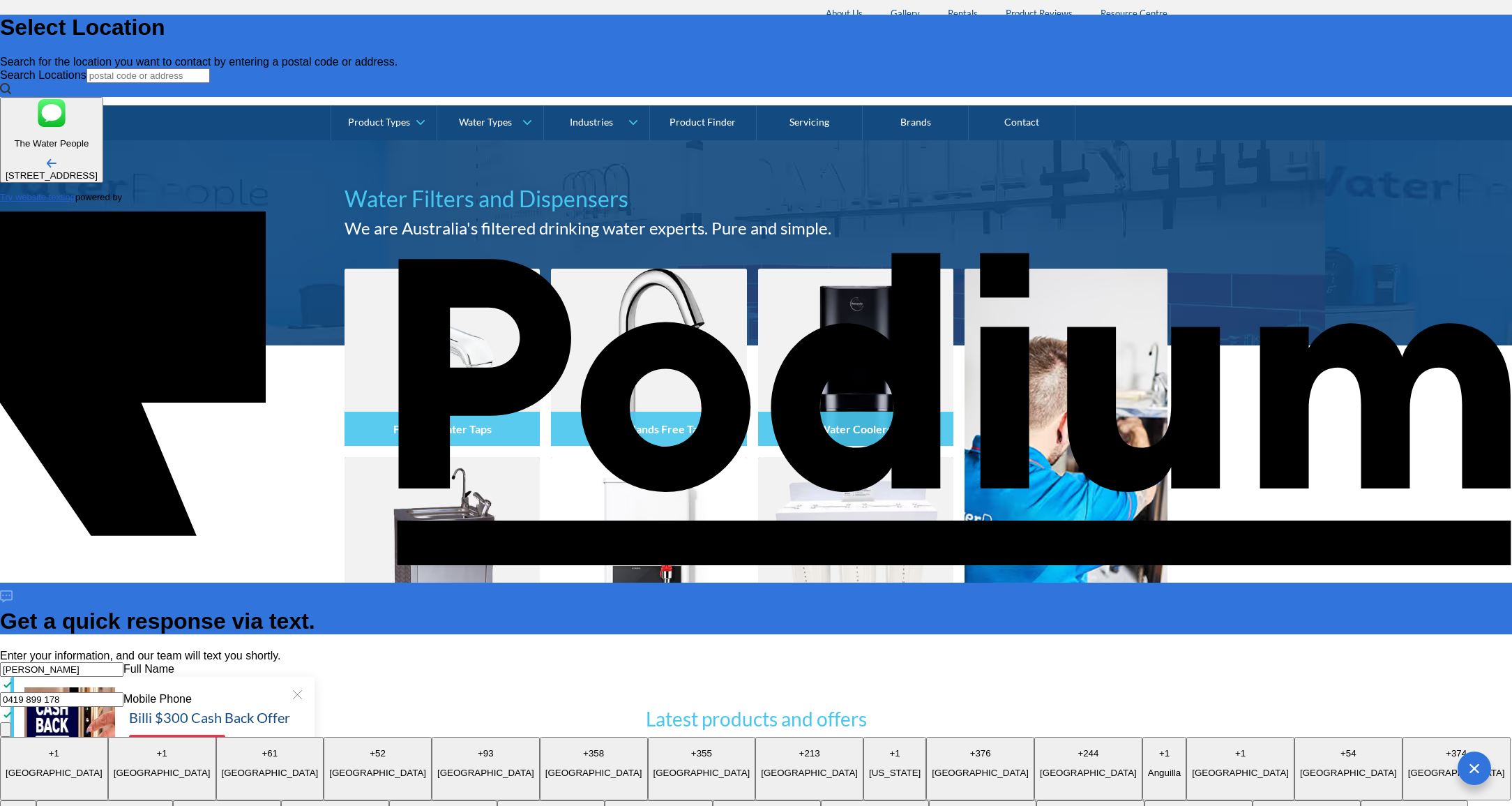
type textarea "Looking for best price to replace a ZIP: hot water, chilled water and"
type textarea "Looking for best price to replace a ZIP: hot water, chilled water and s"
type textarea "x"
type textarea "Looking for best price to replace a ZIP: hot water, chilled water and sp"
type textarea "x"
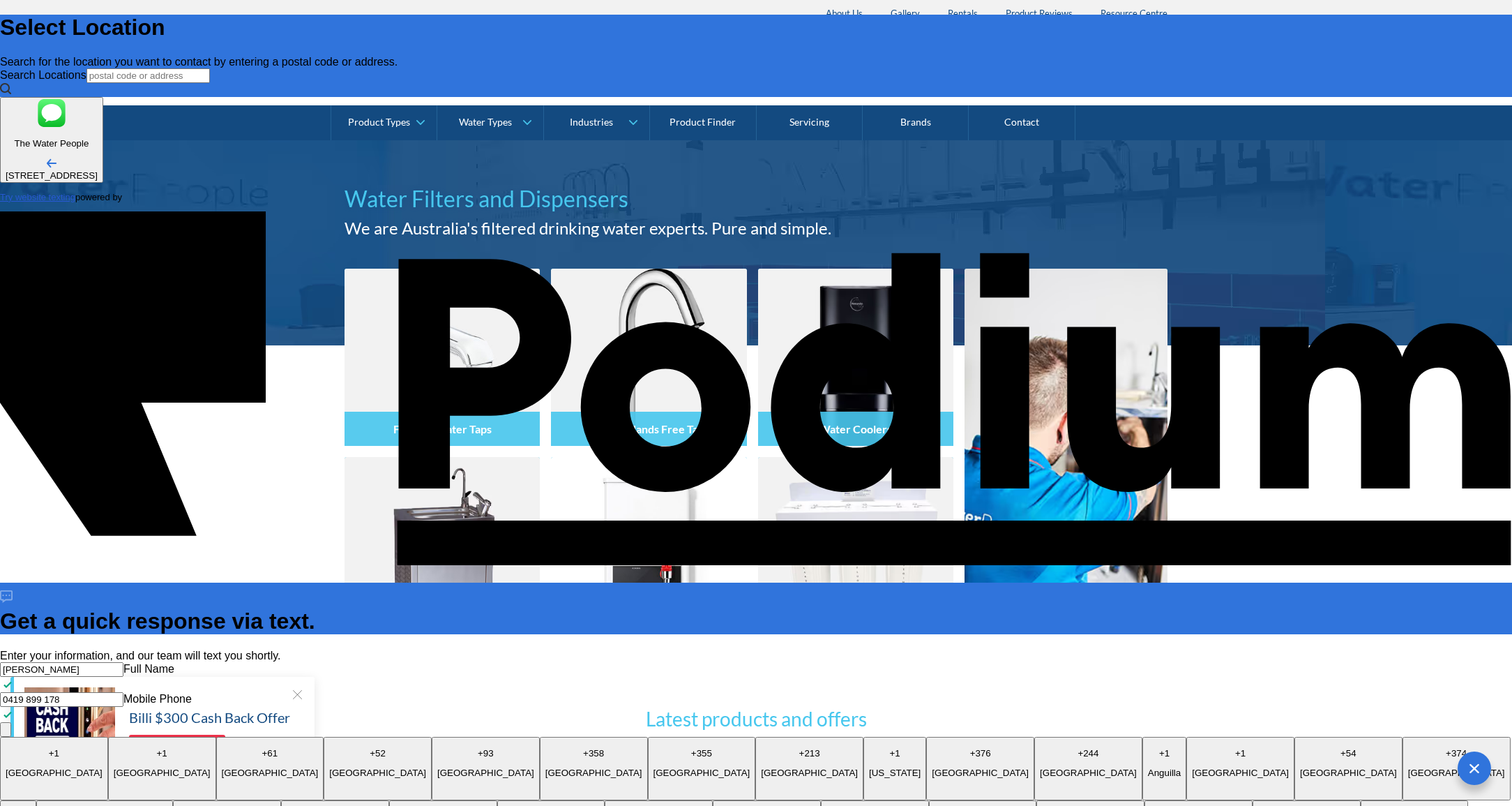
type textarea "x"
type textarea "Looking for best price to replace a ZIP: hot water, chilled water and spa"
type textarea "x"
type textarea "Looking for best price to replace a ZIP: hot water, chilled water and spar"
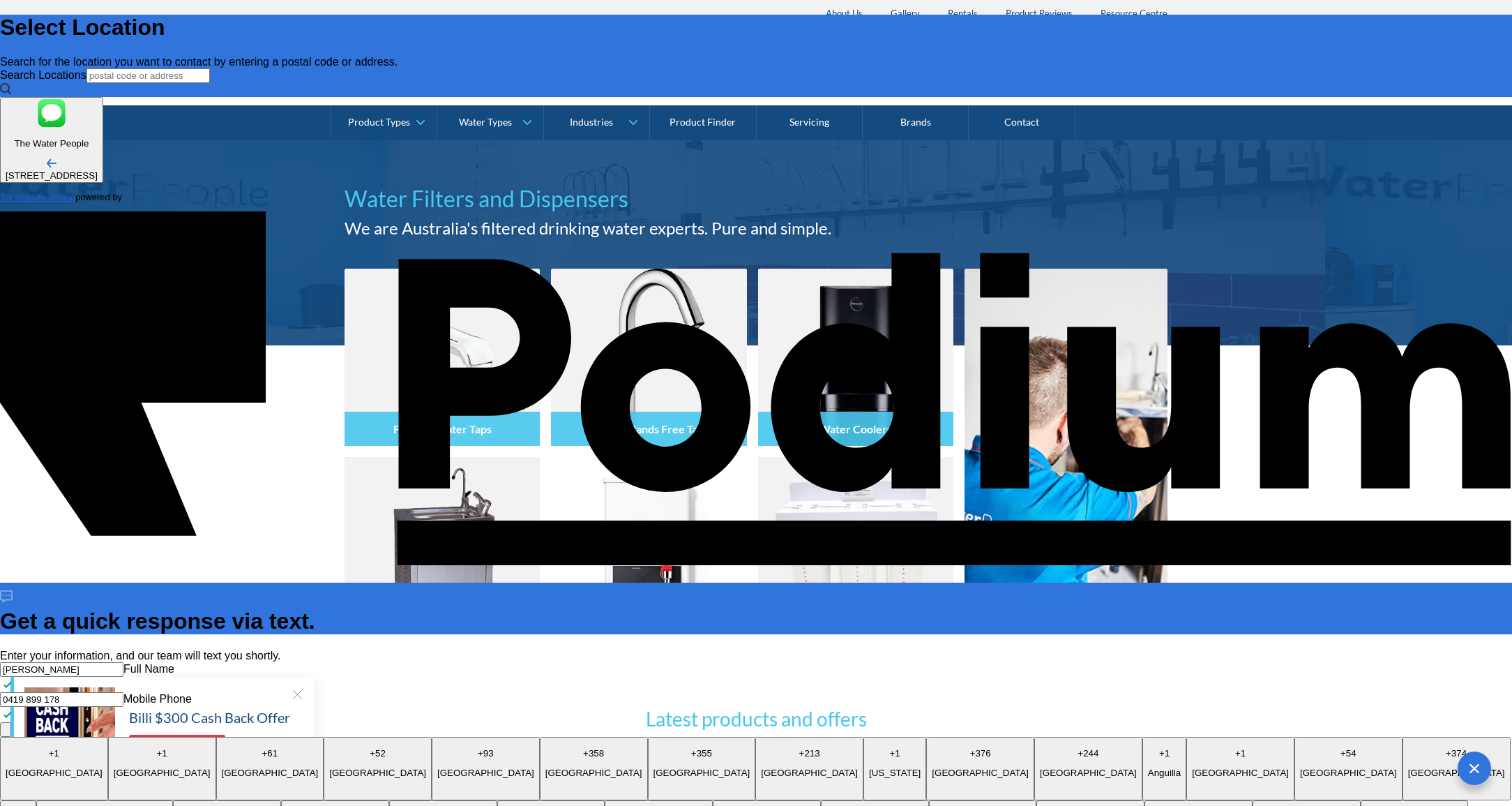
type textarea "x"
type textarea "Looking for best price to replace a ZIP: hot water, chilled water and spark"
type textarea "x"
type textarea "Looking for best price to replace a ZIP: hot water, chilled water and sparkin"
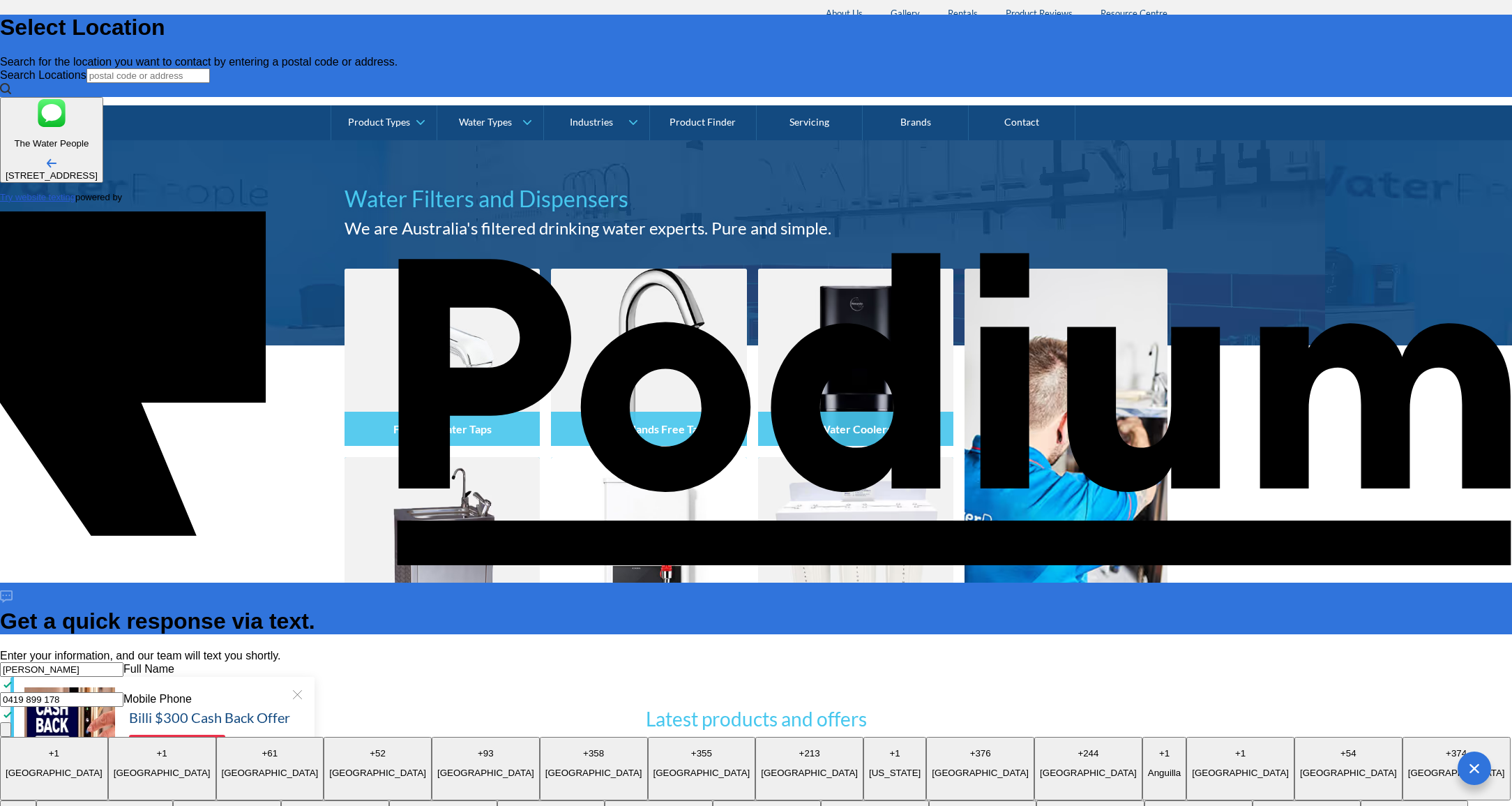
type textarea "x"
type textarea "Looking for best price to replace a ZIP: hot water, chilled water and sparking"
type textarea "x"
type textarea "Looking for best price to replace a ZIP : hot water, chilled water and sparking"
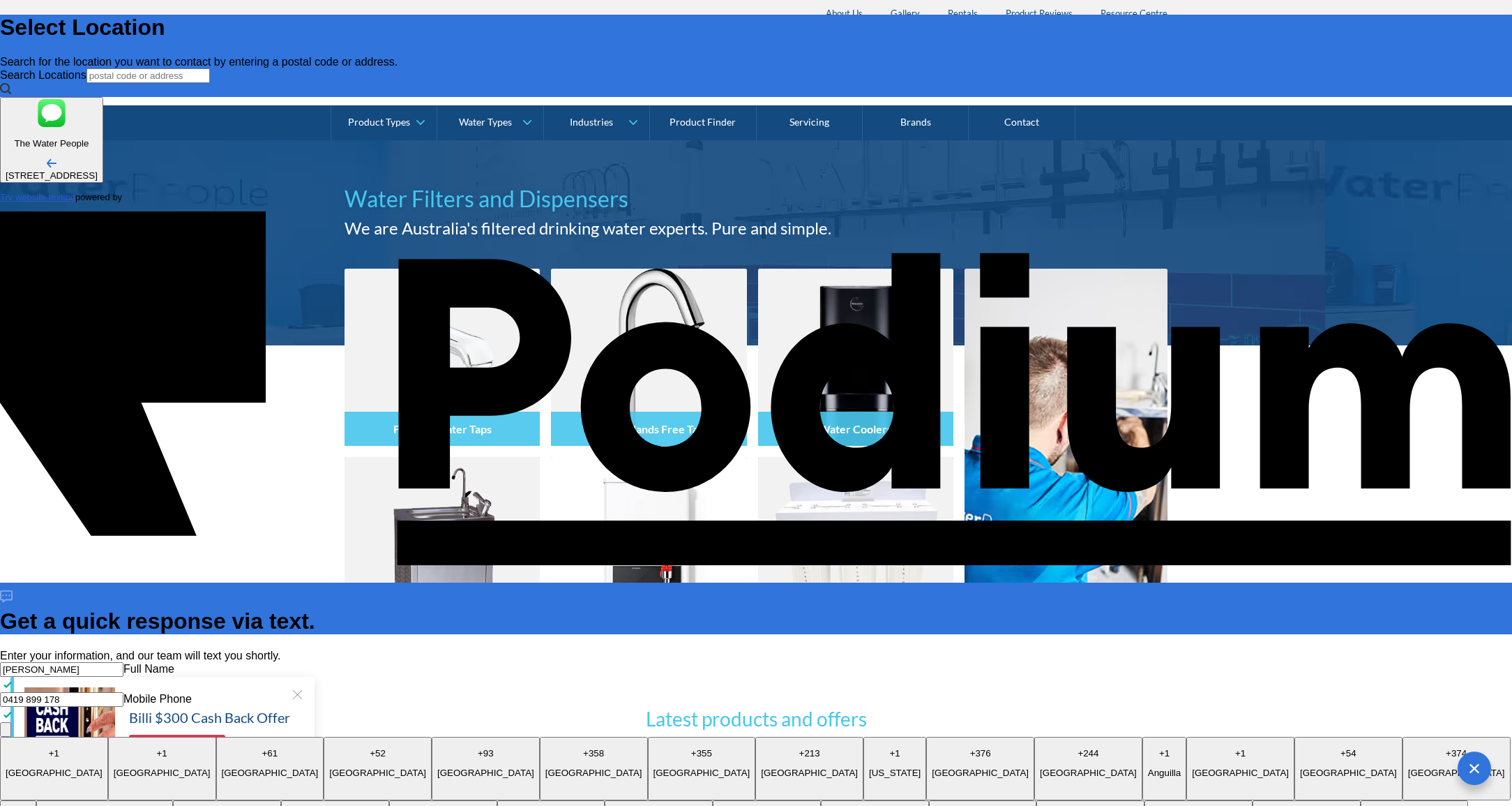
type textarea "Looking for best price to replace a ZIP H: hot water, chilled water and sparking"
type textarea "x"
type textarea "Looking for best price to replace a ZIP Hy: hot water, chilled water and sparki…"
type textarea "x"
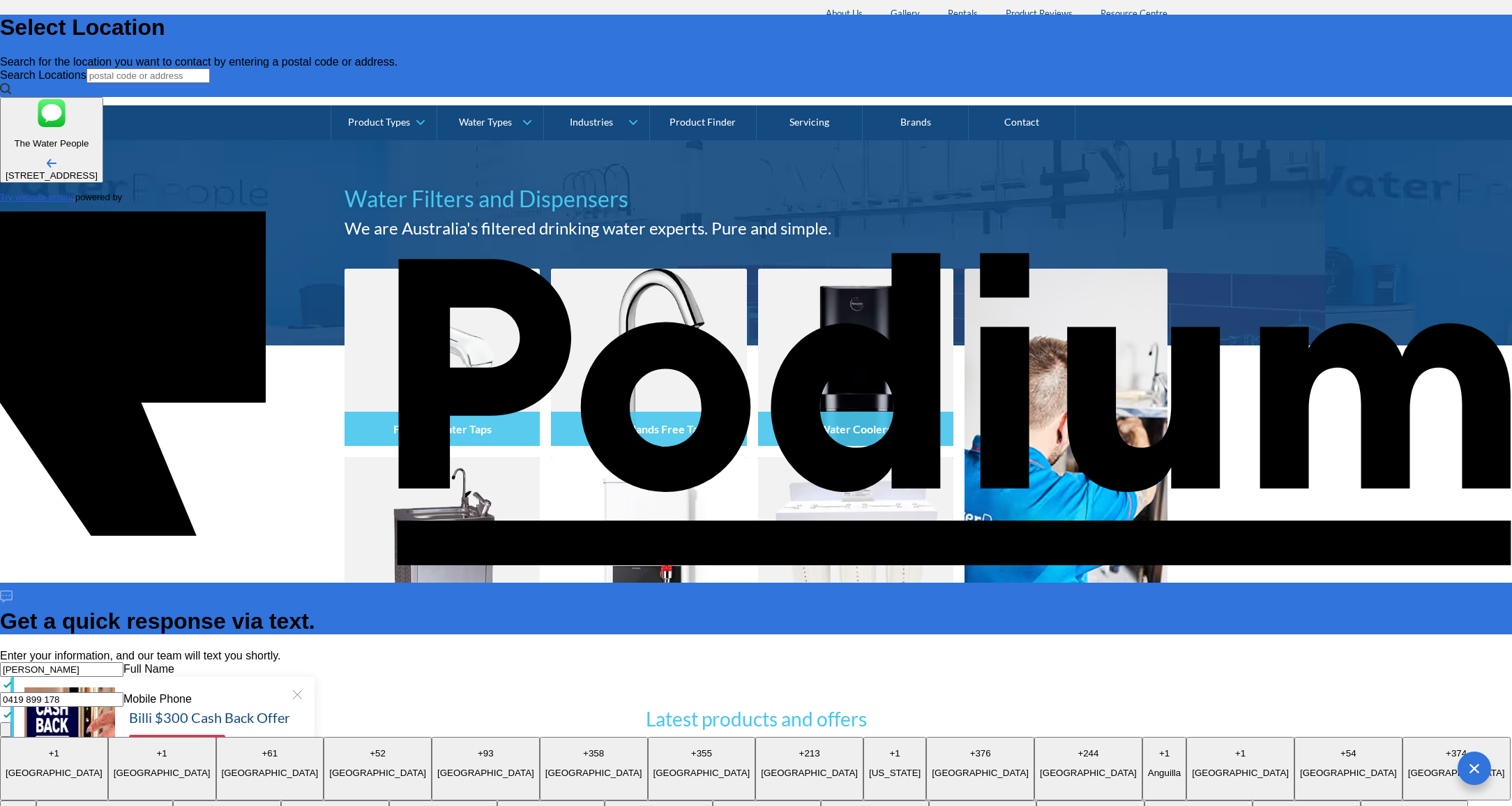
type textarea "Looking for best price to replace a ZIP Hyd: hot water, chilled water and spark…"
type textarea "x"
type textarea "Looking for best price to replace a ZIP Hydr: hot water, chilled water and spar…"
type textarea "x"
type textarea "Looking for best price to replace a ZIP Hydro: hot water, chilled water and spa…"
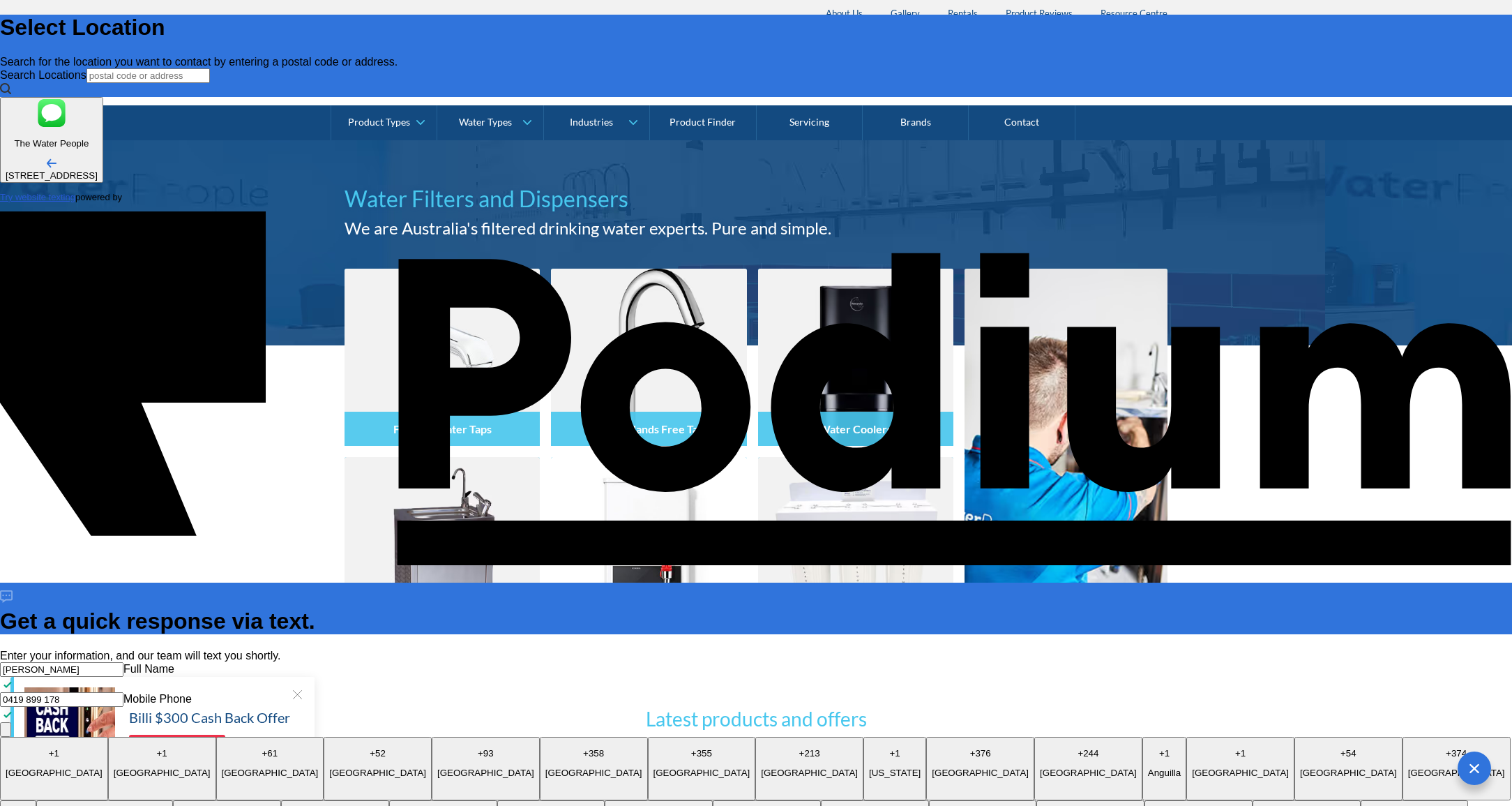
type textarea "x"
type textarea "Looking for best price to replace a ZIP Hydrop: hot water, chilled water and sp…"
type textarea "x"
type textarea "Looking for best price to replace a ZIP Hydropt: hot water, chilled water and s…"
type textarea "x"
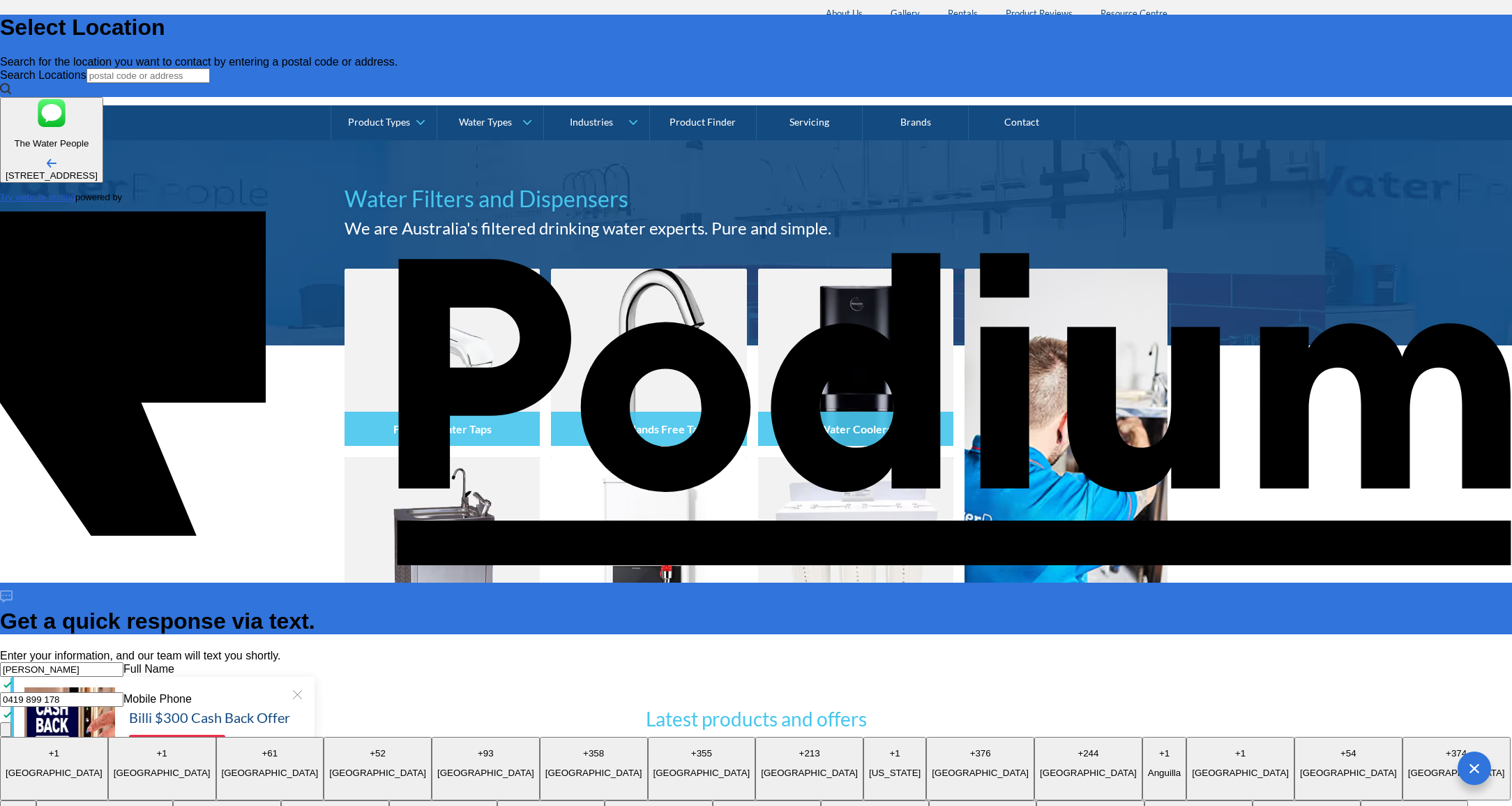
type textarea "Looking for best price to replace a ZIP Hydropta: hot water, chilled water and …"
type textarea "x"
type textarea "Looking for best price to replace a ZIP Hydroptap: hot water, chilled water and…"
type textarea "x"
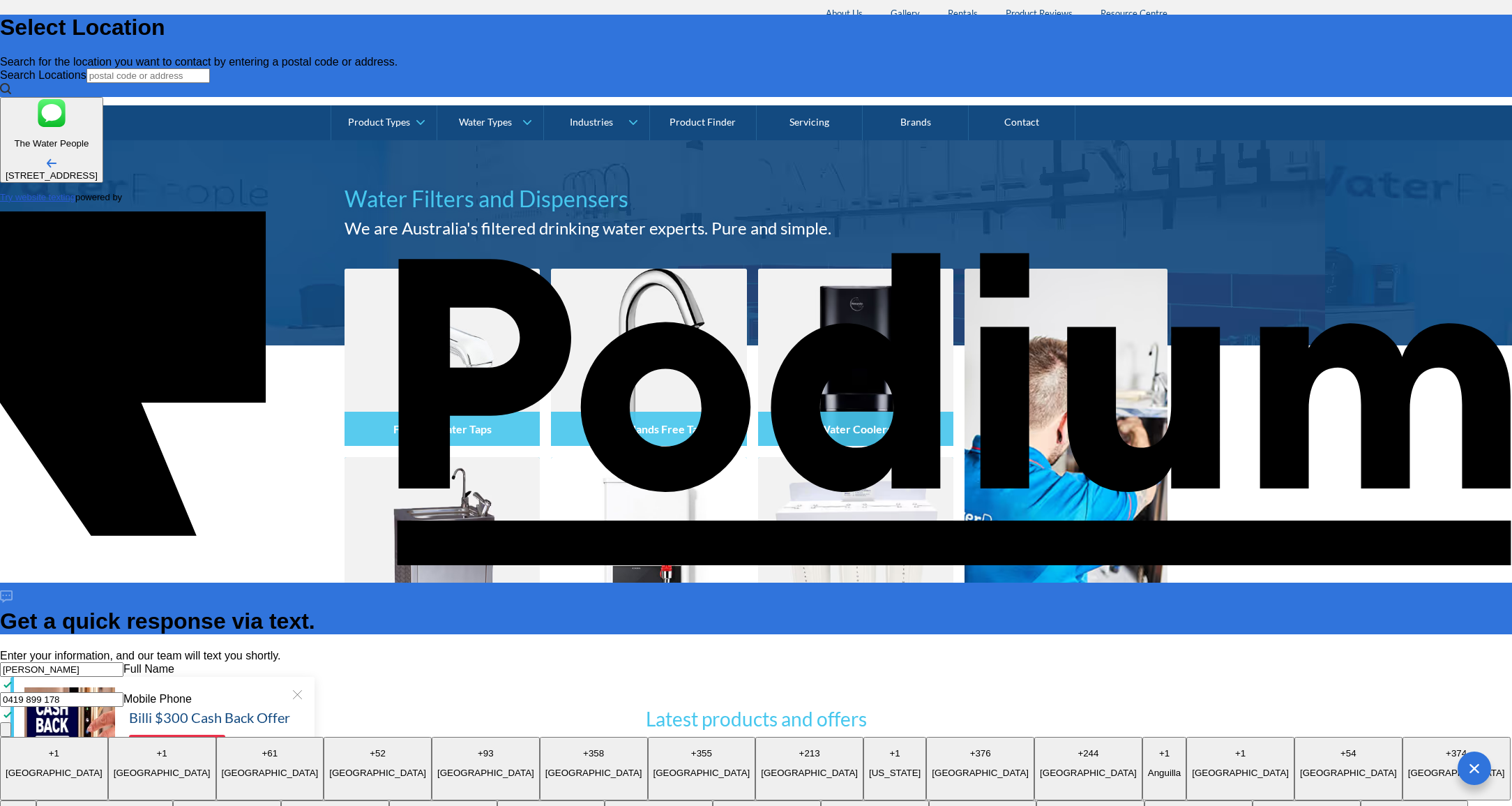
type textarea "Looking for best price to replace a ZIP Hydroptap hot water, chilled water and …"
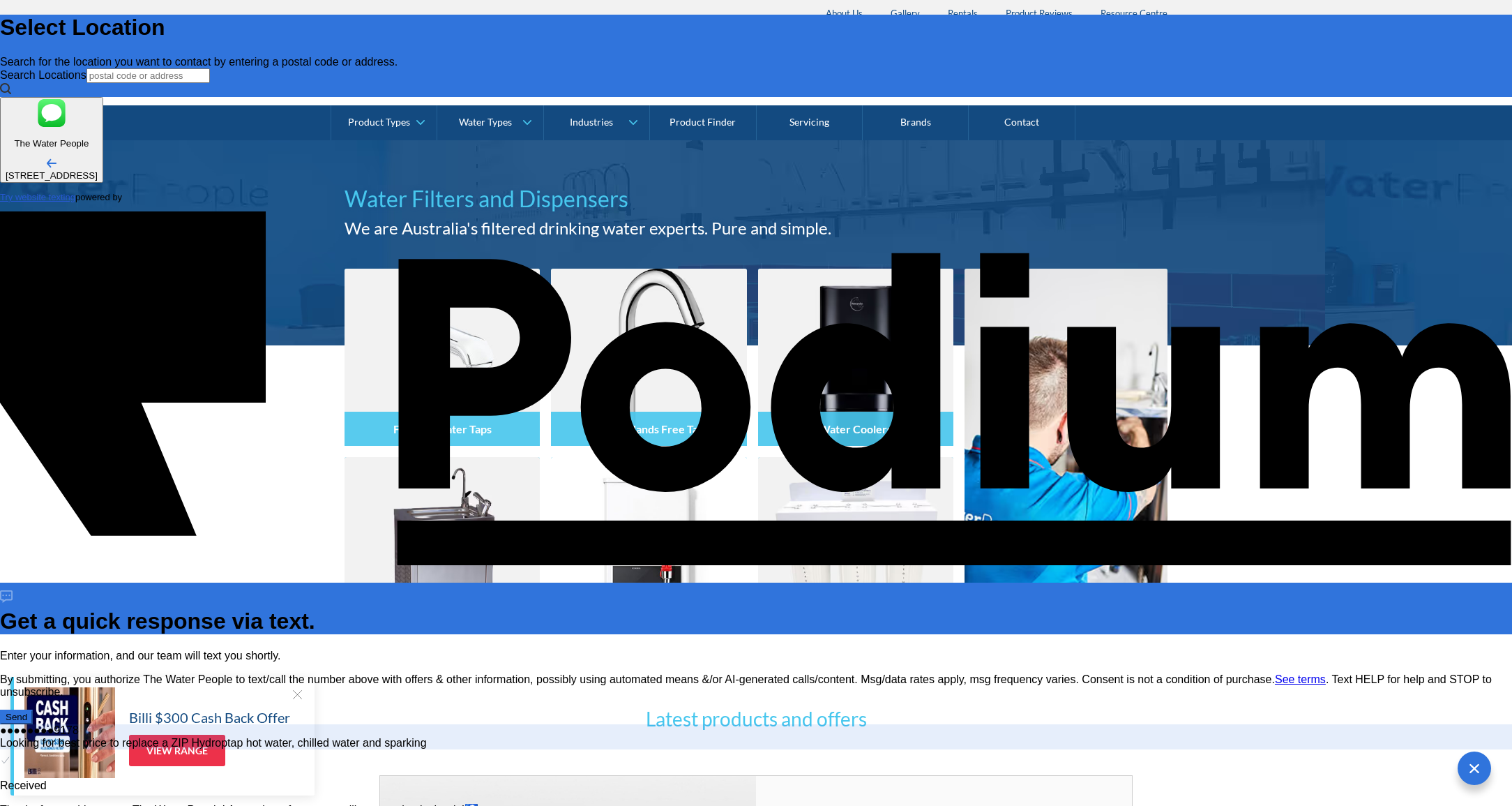
click at [1467, 649] on div "Enter your information, and our team will text you shortly. By submitting, you …" at bounding box center [756, 770] width 1512 height 242
click at [1473, 723] on div "Enter your information, and our team will text you shortly. By submitting, you …" at bounding box center [756, 770] width 1512 height 242
